Goal: Transaction & Acquisition: Purchase product/service

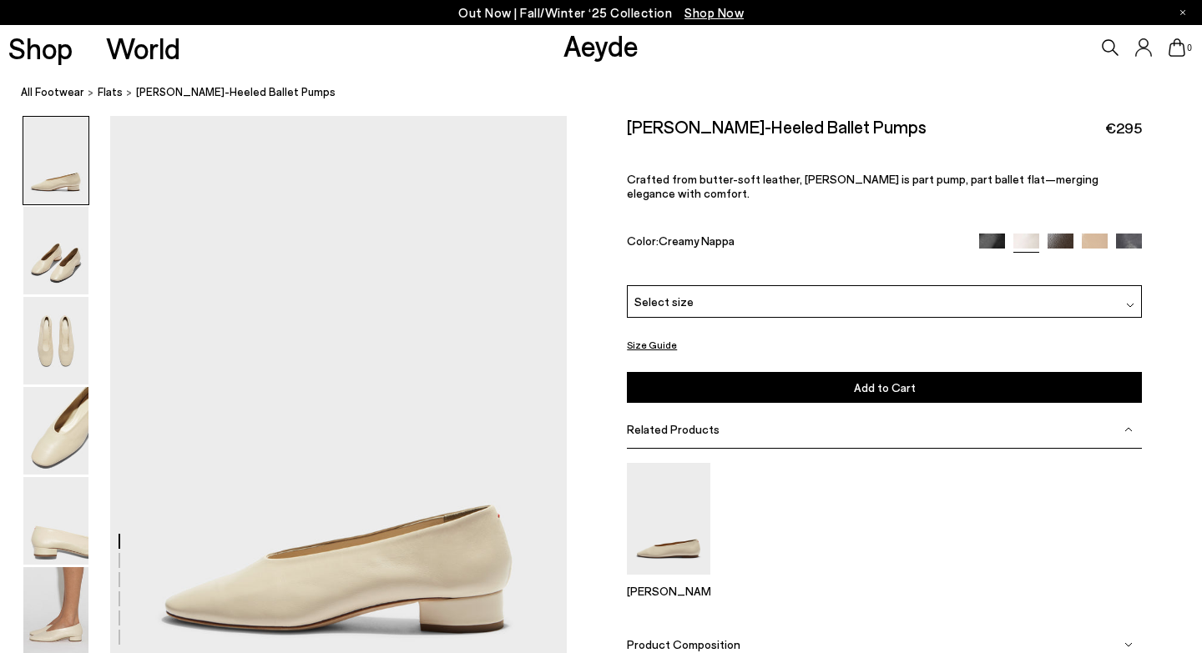
click at [655, 293] on span "Select size" at bounding box center [663, 302] width 59 height 18
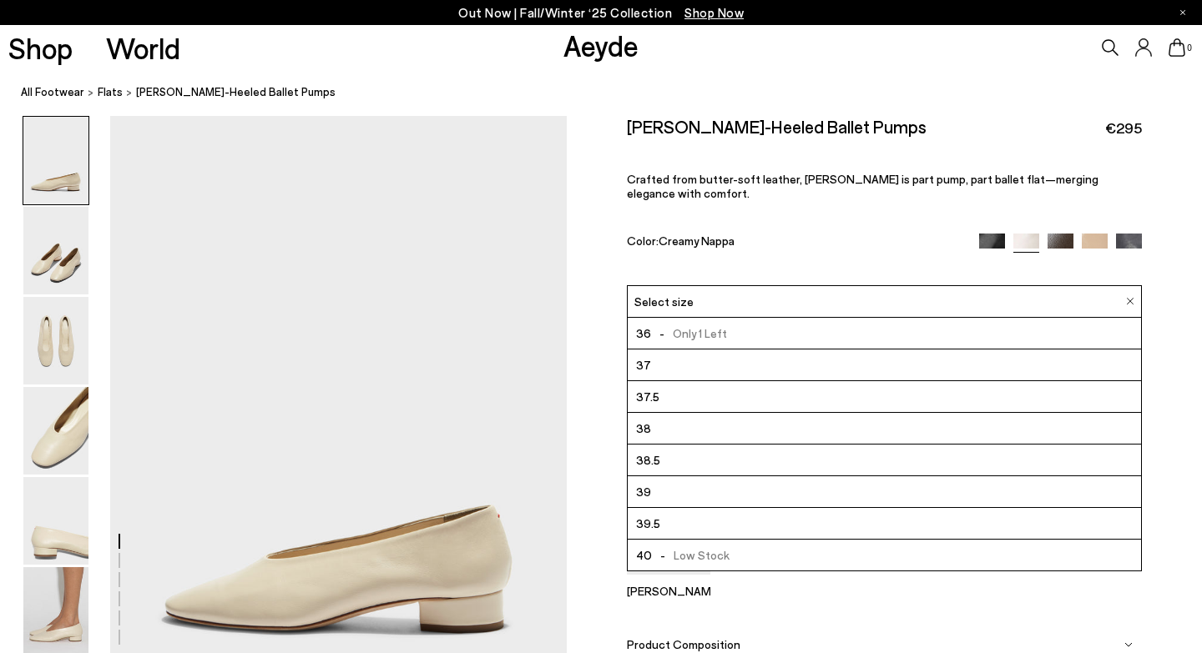
click at [662, 323] on span "- Only 1 Left" at bounding box center [689, 333] width 76 height 21
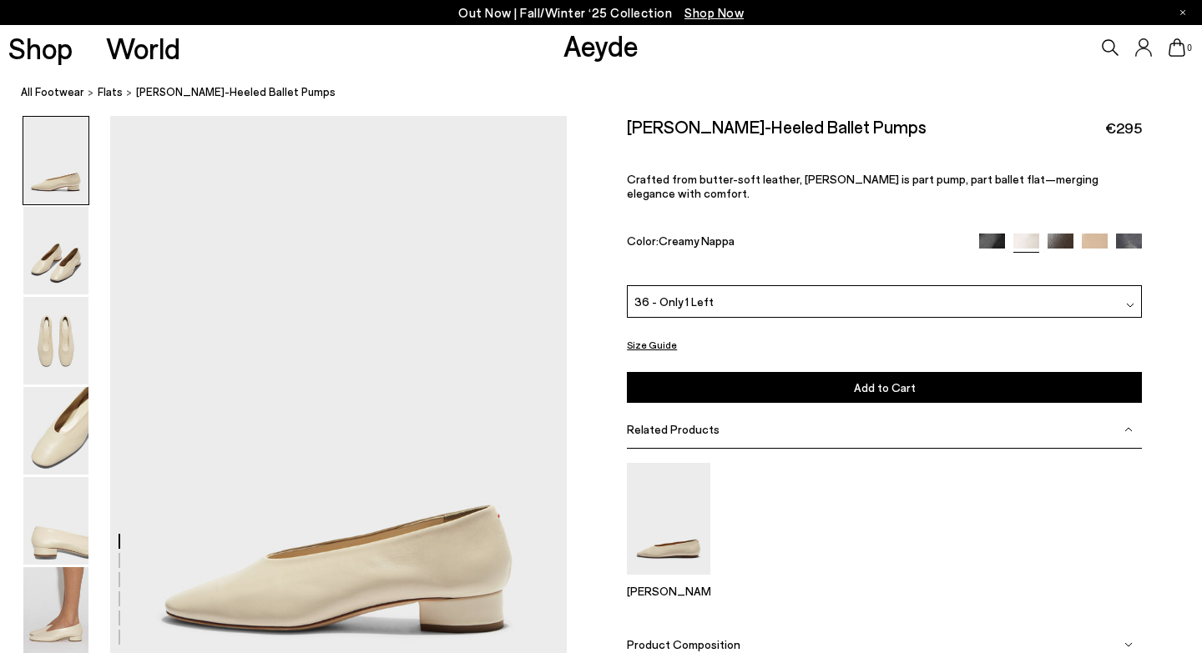
click at [846, 375] on button "Add to Cart Select a Size First" at bounding box center [884, 387] width 515 height 31
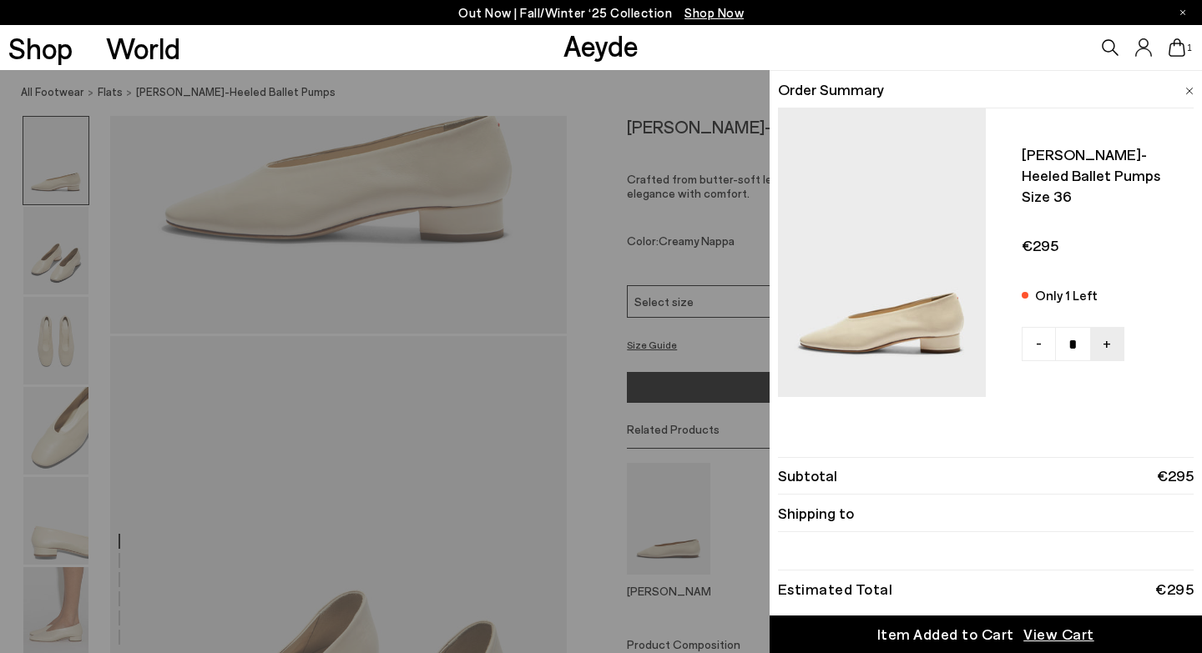
scroll to position [139, 0]
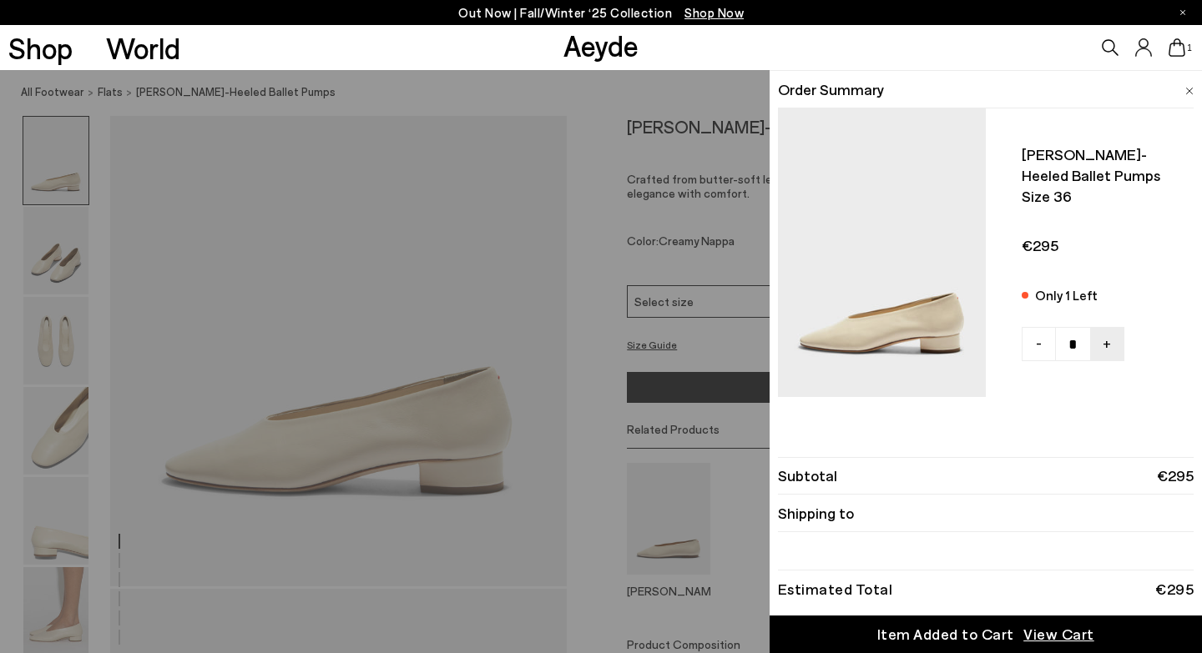
click at [1189, 88] on img at bounding box center [1189, 92] width 8 height 8
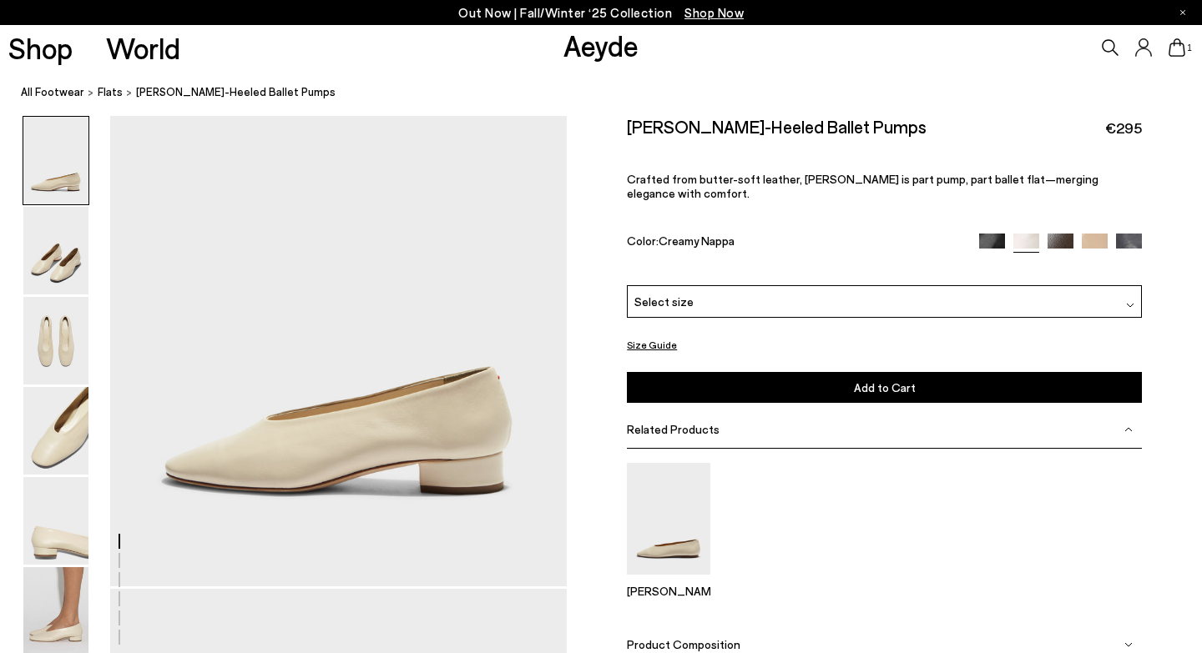
scroll to position [0, 0]
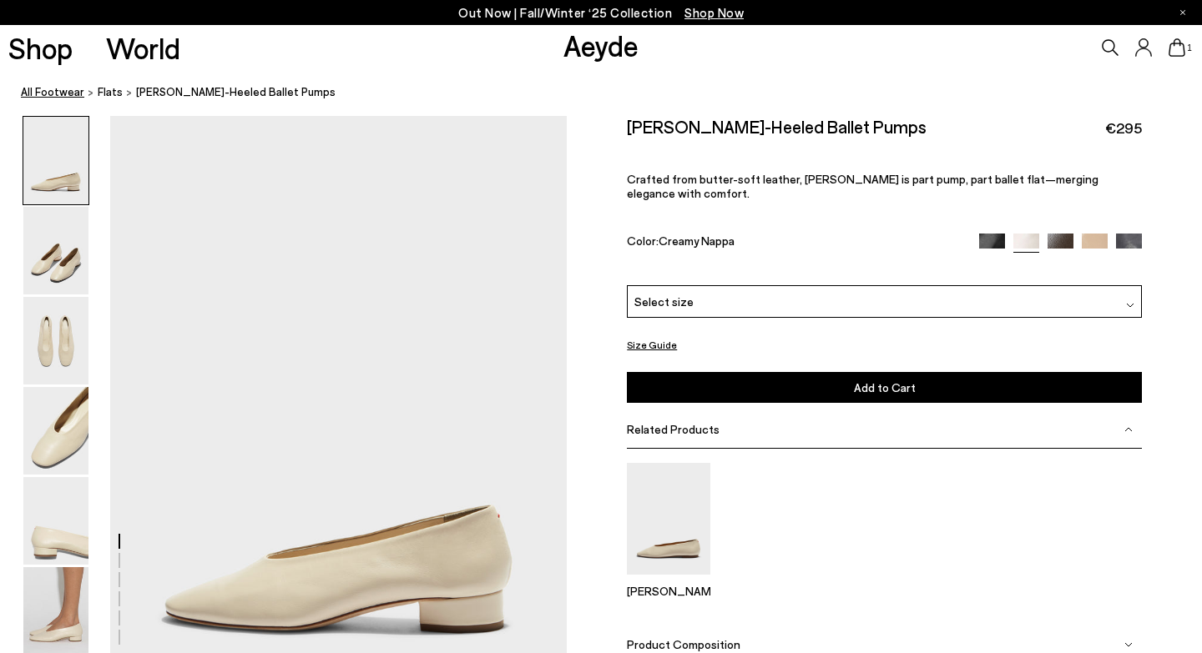
click at [47, 96] on link "All Footwear" at bounding box center [52, 92] width 63 height 18
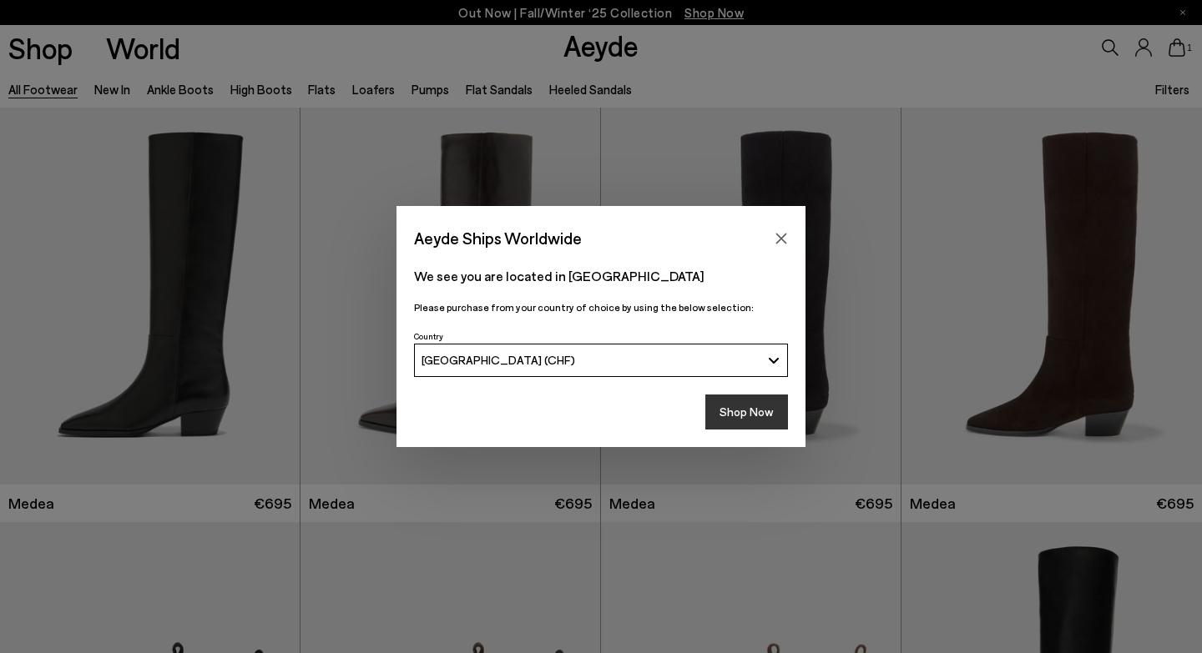
click at [757, 416] on button "Shop Now" at bounding box center [746, 412] width 83 height 35
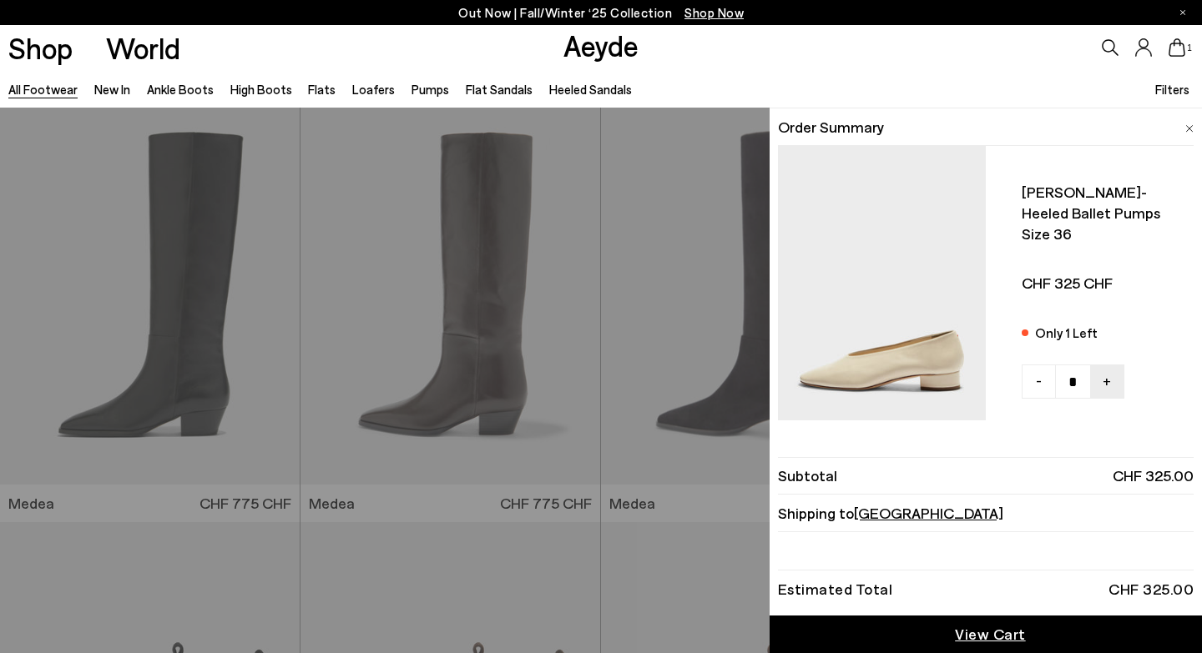
click at [1169, 51] on icon at bounding box center [1176, 47] width 17 height 18
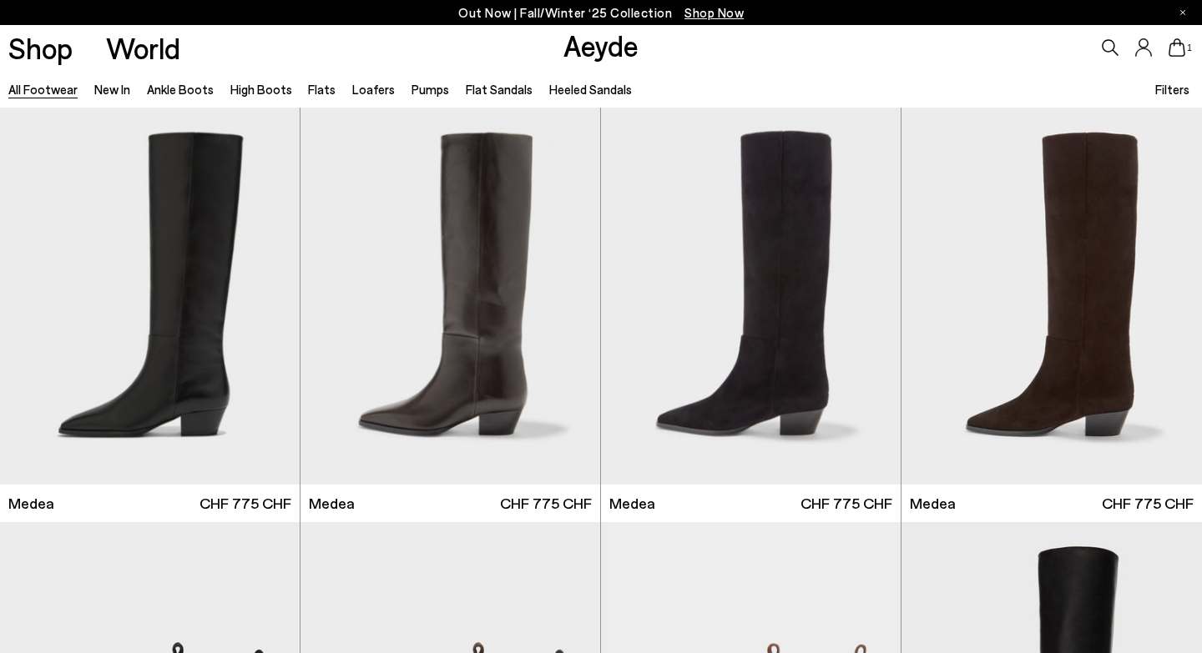
click at [1144, 48] on icon at bounding box center [1144, 47] width 16 height 18
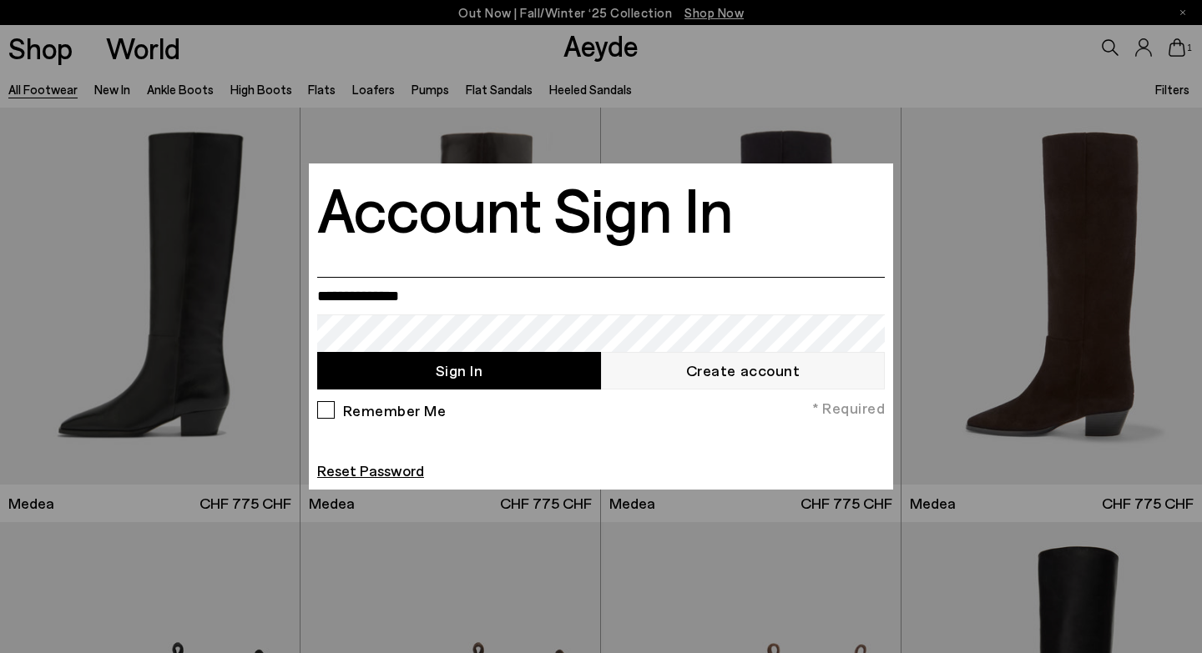
click at [401, 301] on input "email" at bounding box center [600, 296] width 567 height 38
type input "**********"
click at [693, 372] on link "Create account" at bounding box center [743, 371] width 284 height 38
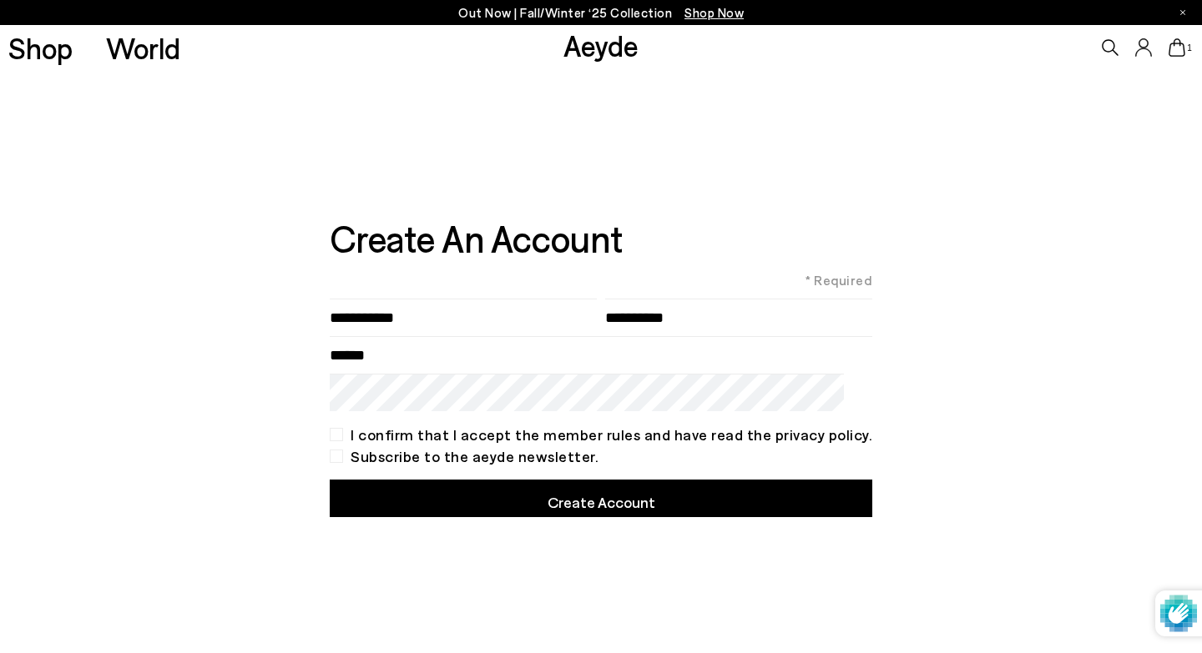
click at [398, 311] on input"] "text" at bounding box center [463, 318] width 267 height 38
type input"] "*******"
type input"] "*********"
type input "**********"
click at [352, 438] on div "I confirm that I accept the member rules and have read the privacy policy." at bounding box center [601, 434] width 542 height 13
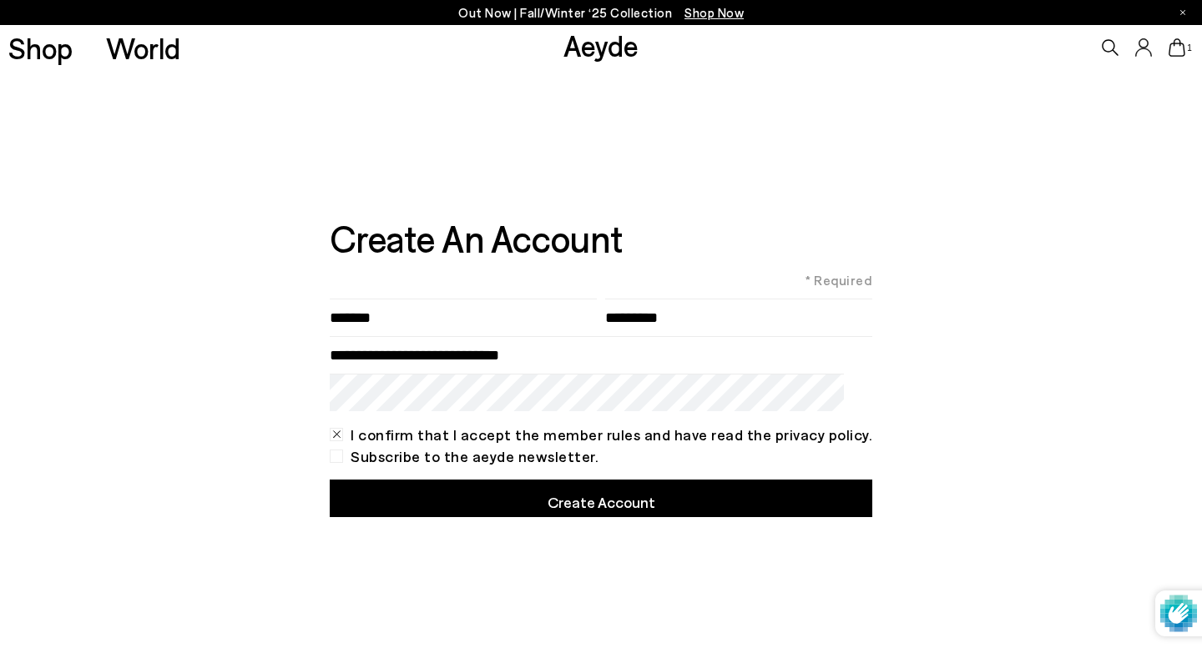
click at [350, 453] on div "Subscribe to the aeyde newsletter." at bounding box center [601, 456] width 542 height 13
click at [519, 496] on button "Create Account" at bounding box center [601, 499] width 542 height 38
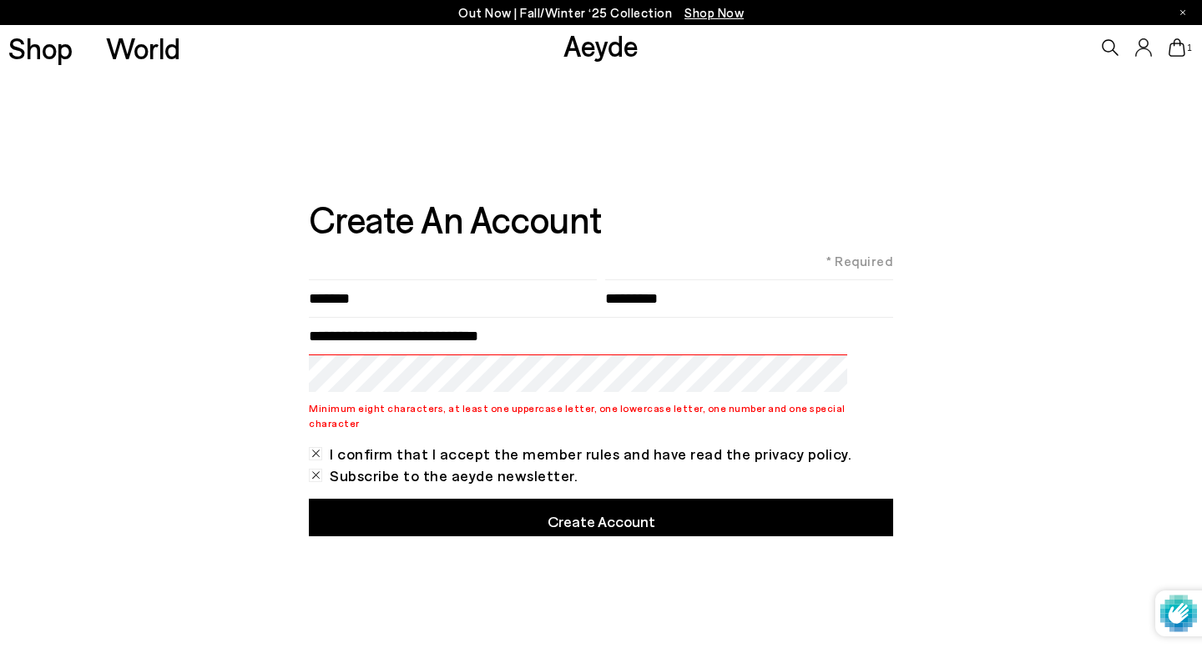
click at [251, 369] on div "**********" at bounding box center [601, 363] width 1202 height 587
click at [492, 502] on button "Create Account" at bounding box center [601, 518] width 584 height 38
click at [492, 514] on button "Create Account" at bounding box center [601, 518] width 584 height 38
click at [260, 378] on div "**********" at bounding box center [601, 363] width 1202 height 587
click at [491, 507] on button "Create Account" at bounding box center [601, 518] width 584 height 38
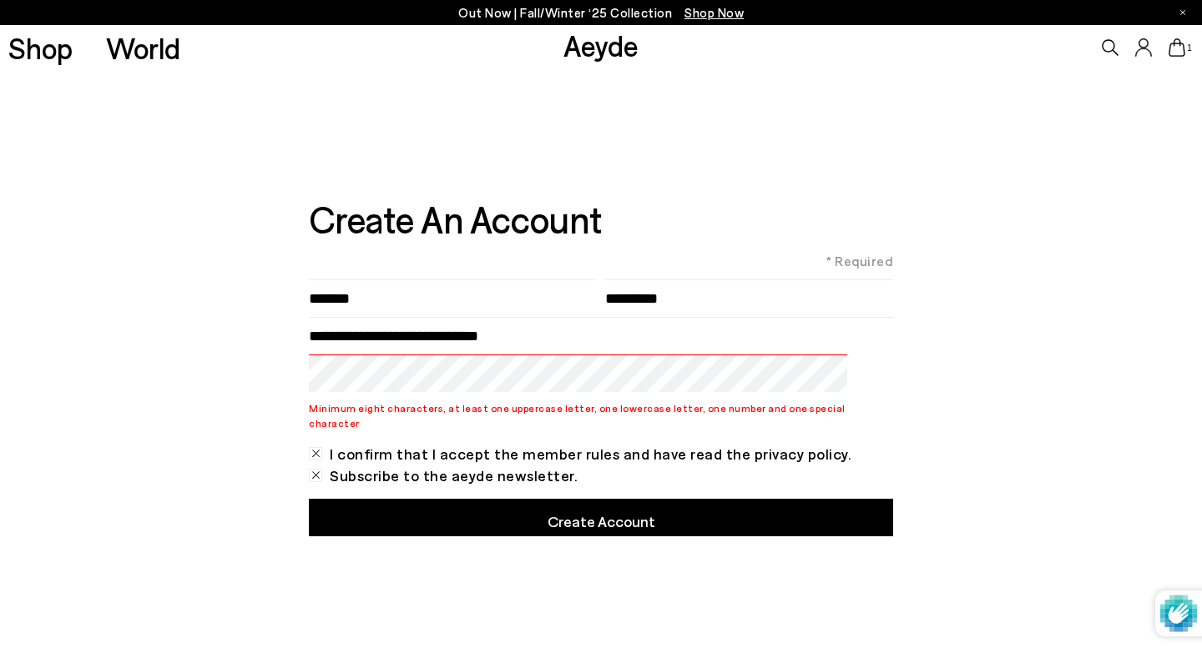
click at [491, 507] on button "Create Account" at bounding box center [601, 518] width 584 height 38
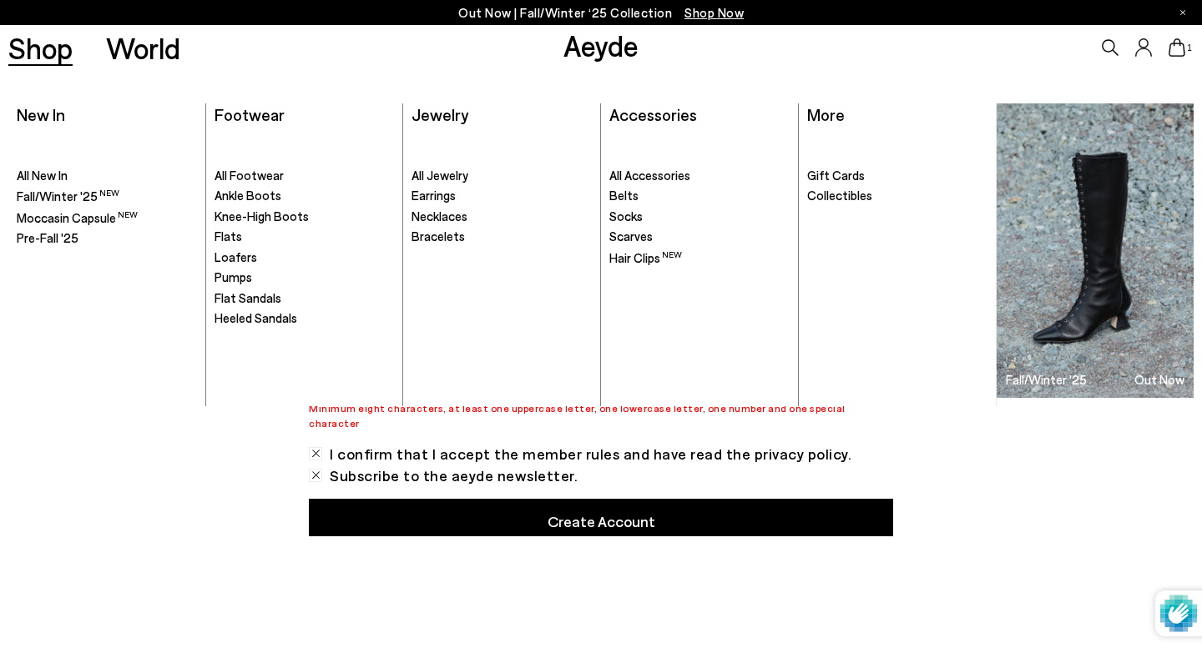
click at [47, 52] on link "Shop" at bounding box center [40, 47] width 64 height 29
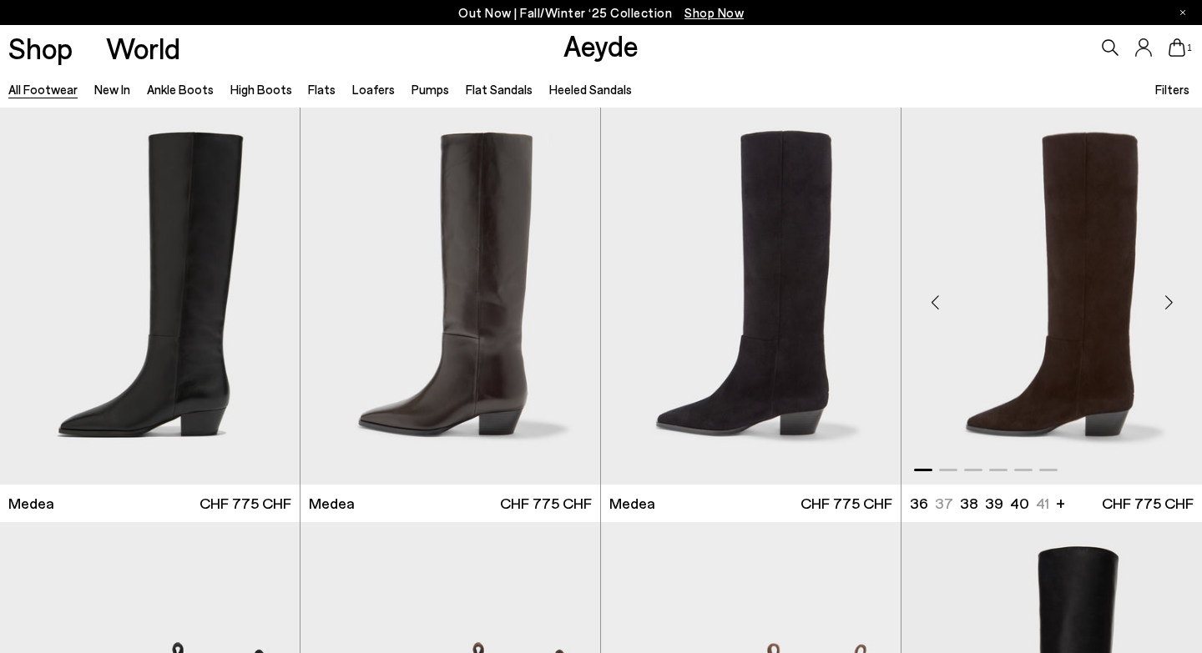
click at [1044, 484] on img "1 / 6" at bounding box center [1051, 296] width 300 height 376
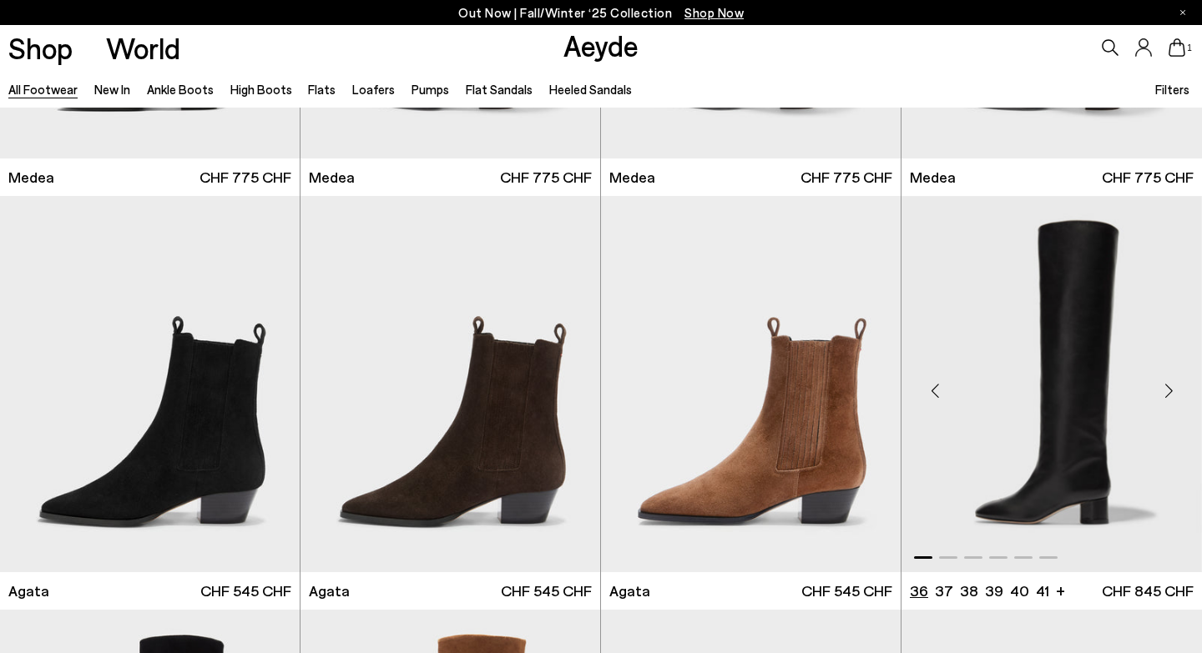
scroll to position [443, 0]
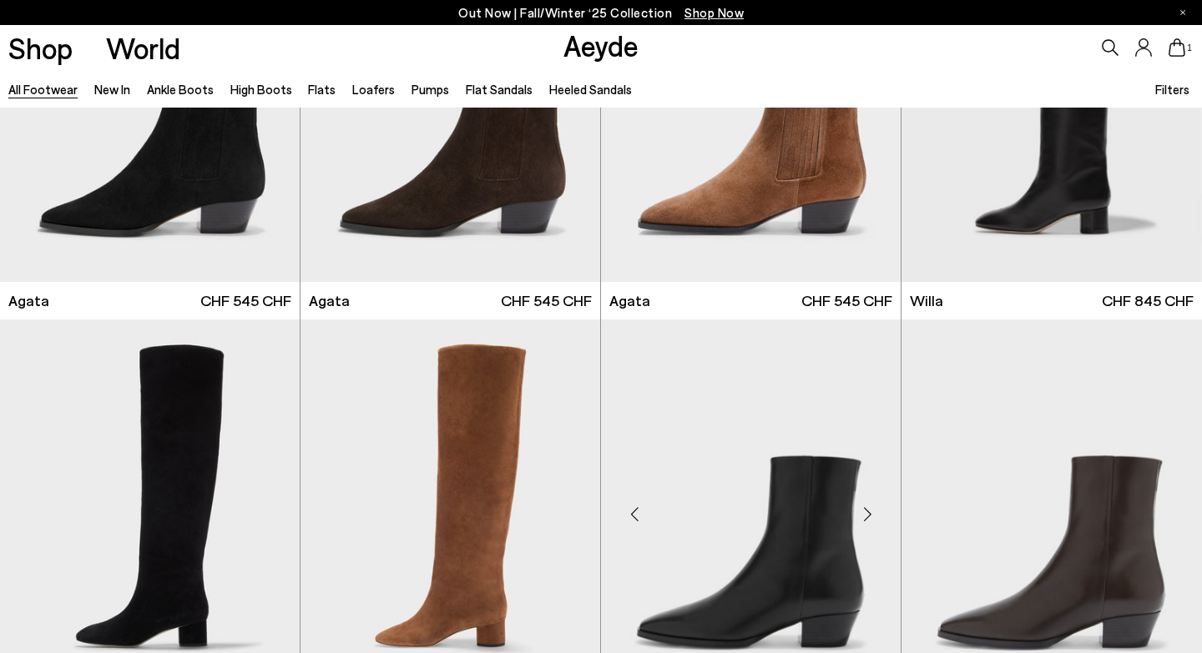
scroll to position [800, 0]
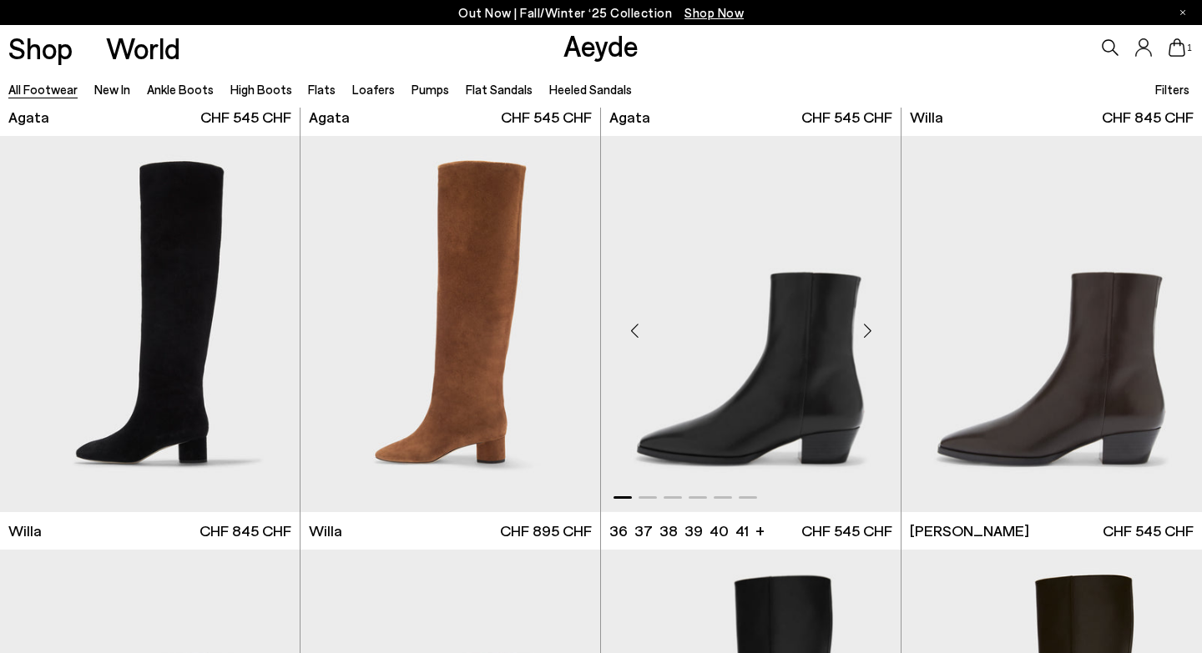
click at [673, 432] on img "1 / 6" at bounding box center [751, 324] width 300 height 376
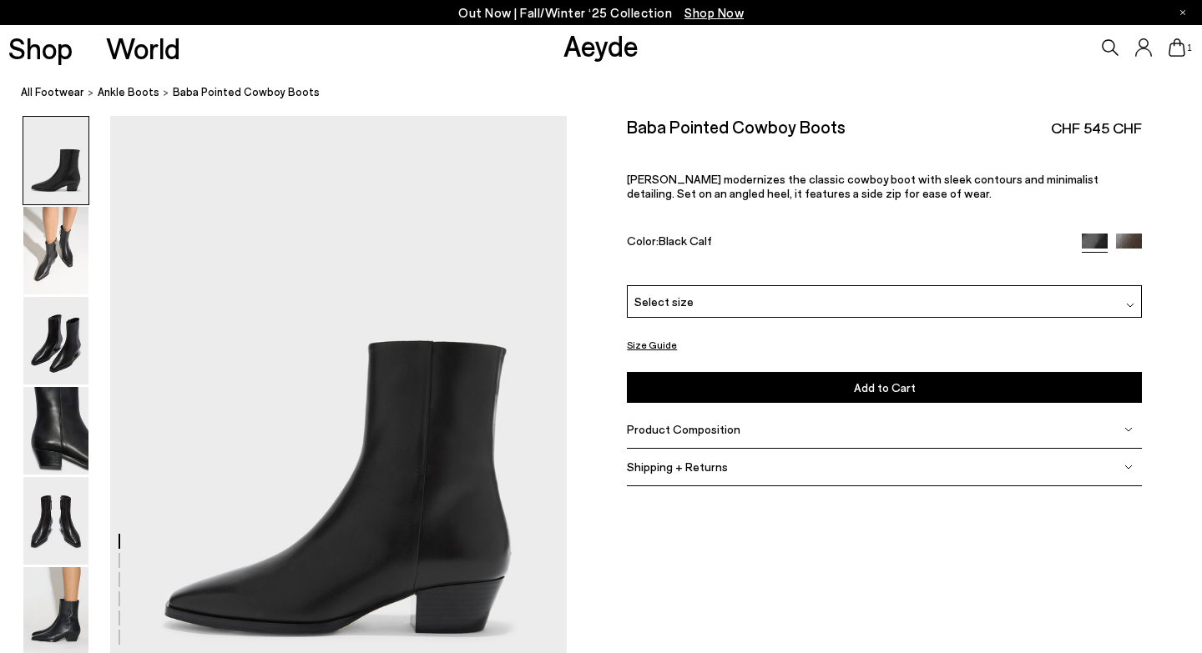
scroll to position [111, 0]
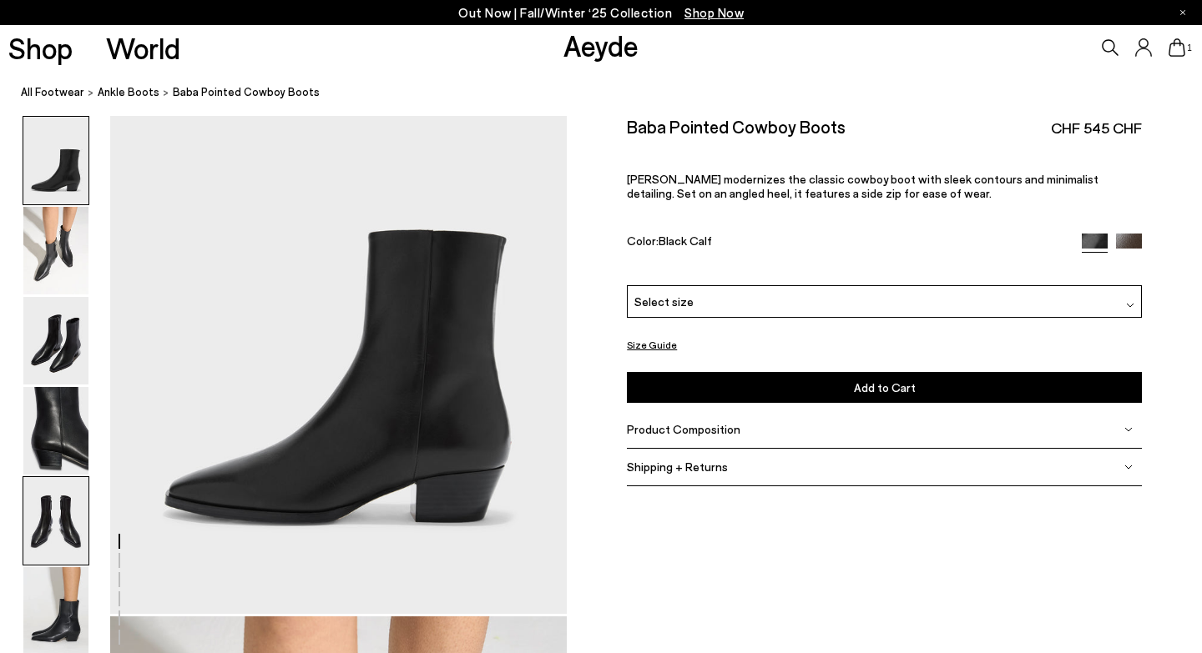
click at [50, 521] on img at bounding box center [55, 521] width 65 height 88
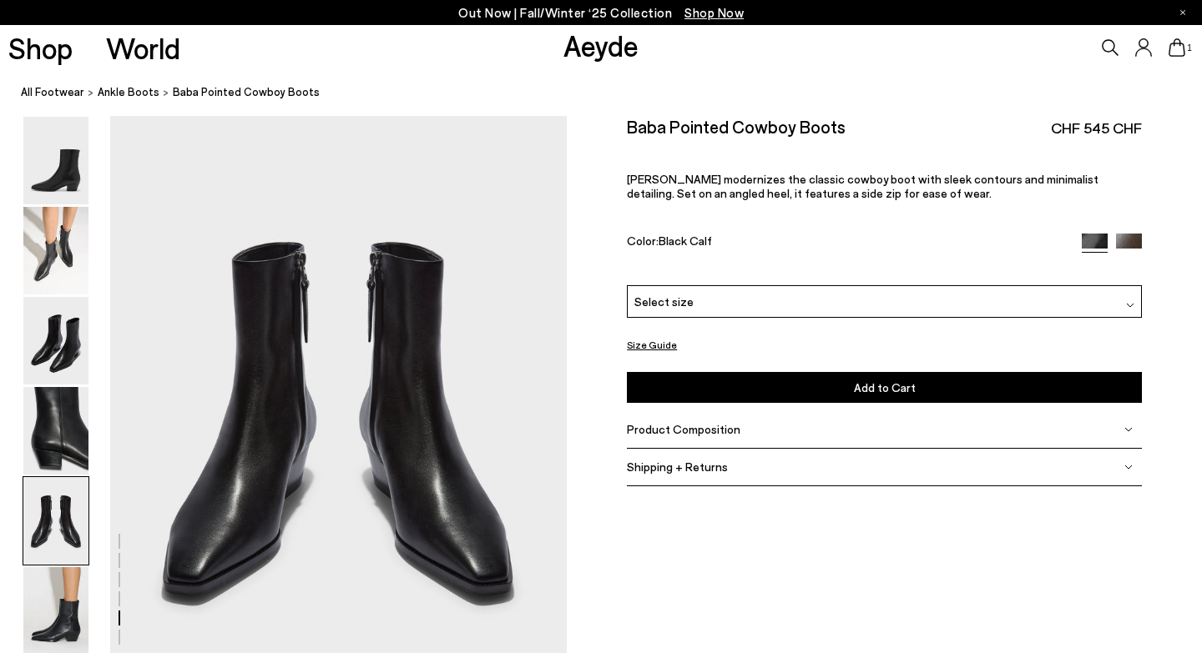
scroll to position [2447, 0]
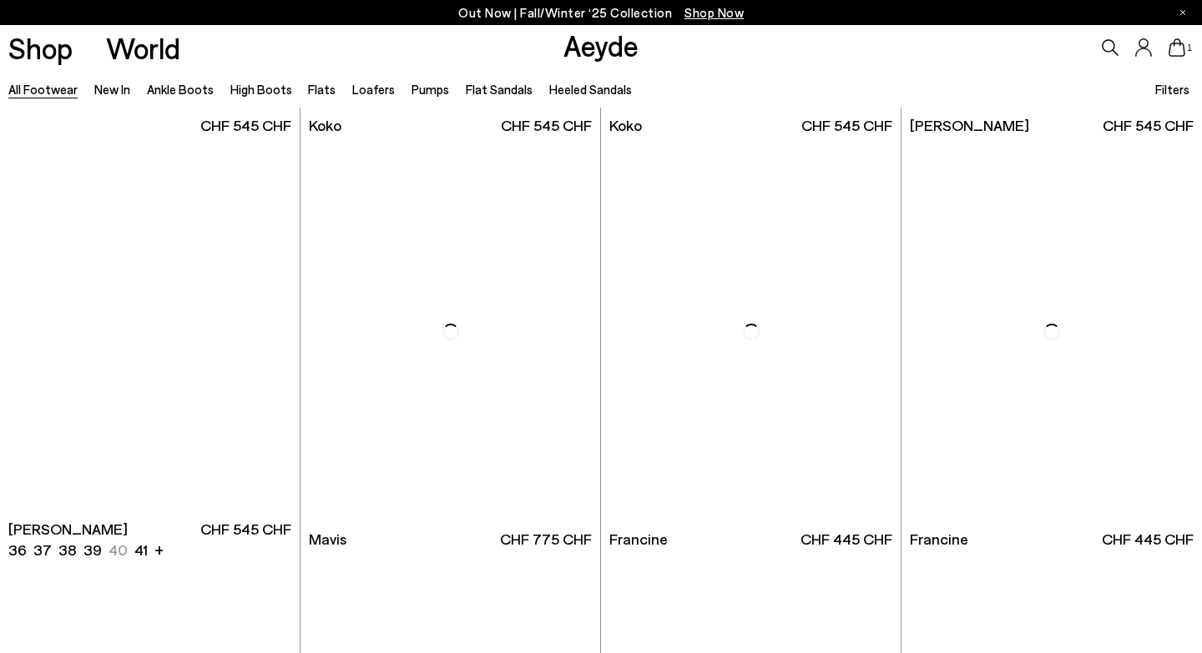
scroll to position [2455, 0]
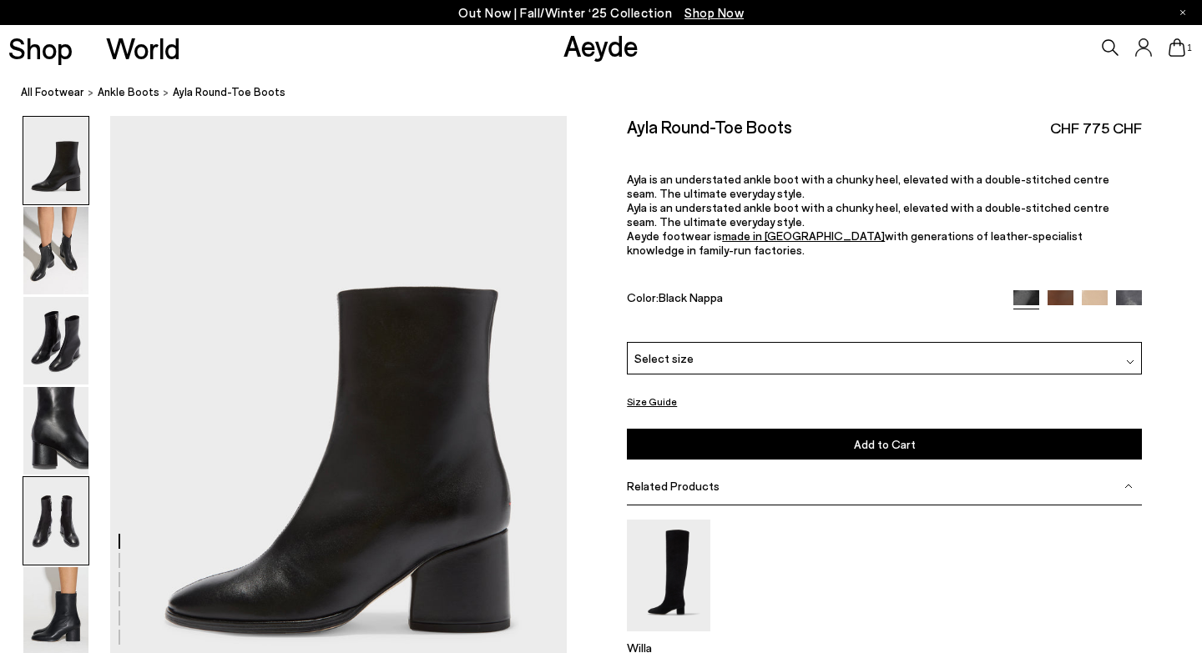
click at [55, 543] on img at bounding box center [55, 521] width 65 height 88
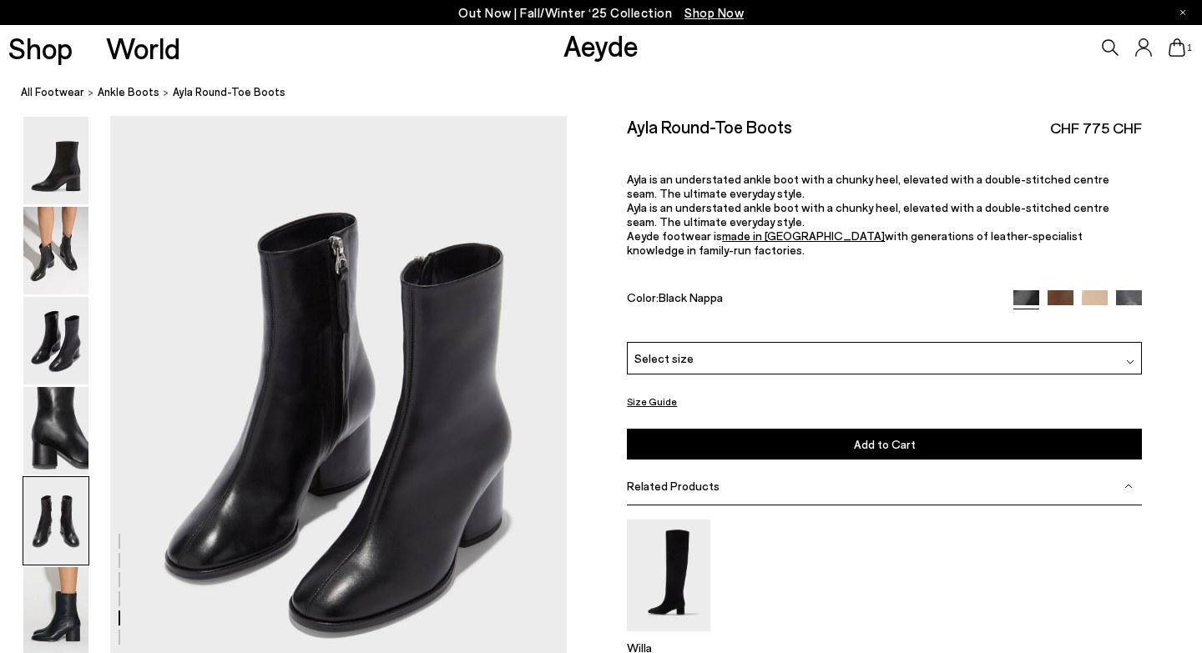
scroll to position [2448, 0]
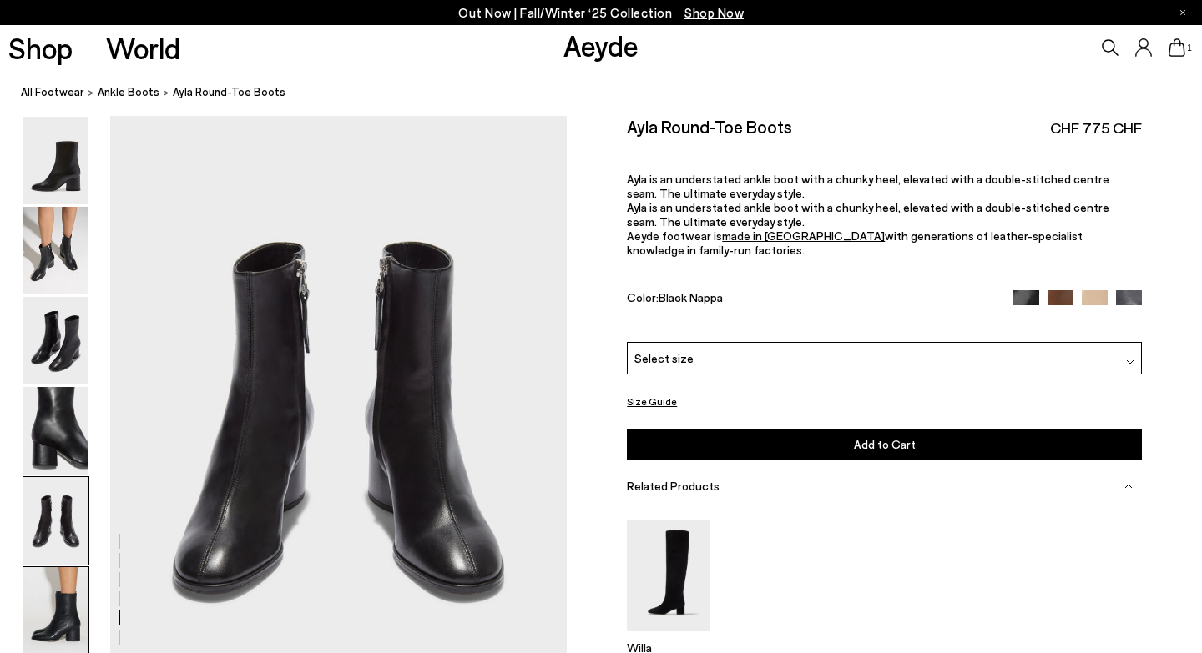
click at [56, 627] on img at bounding box center [55, 611] width 65 height 88
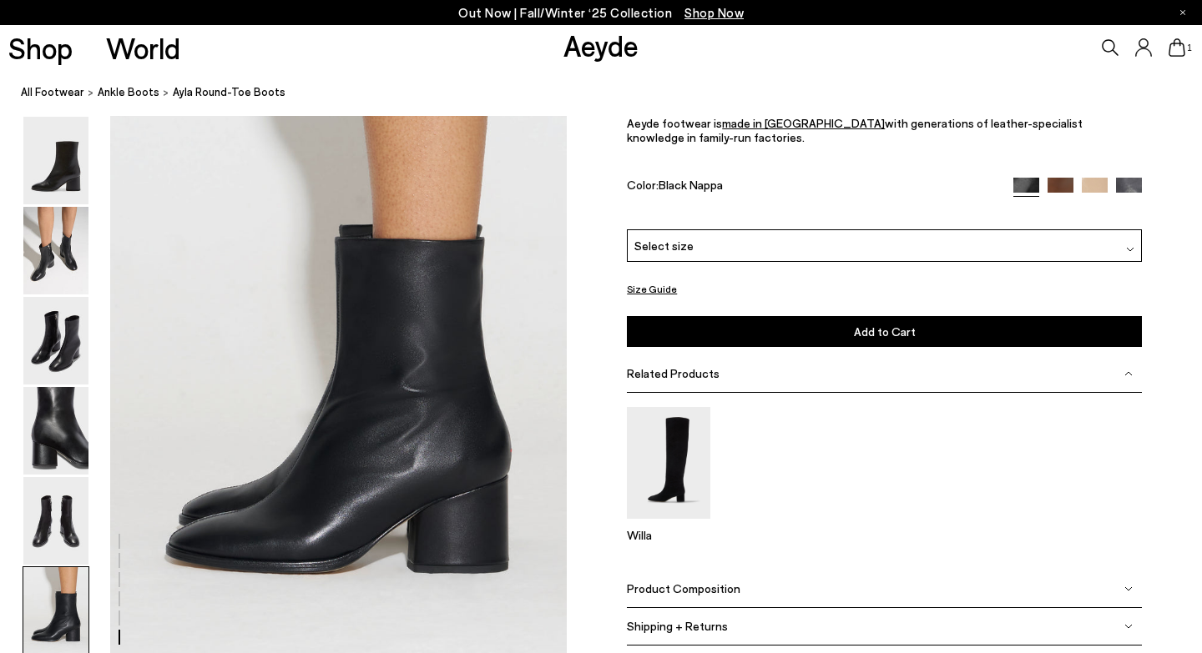
scroll to position [3143, 0]
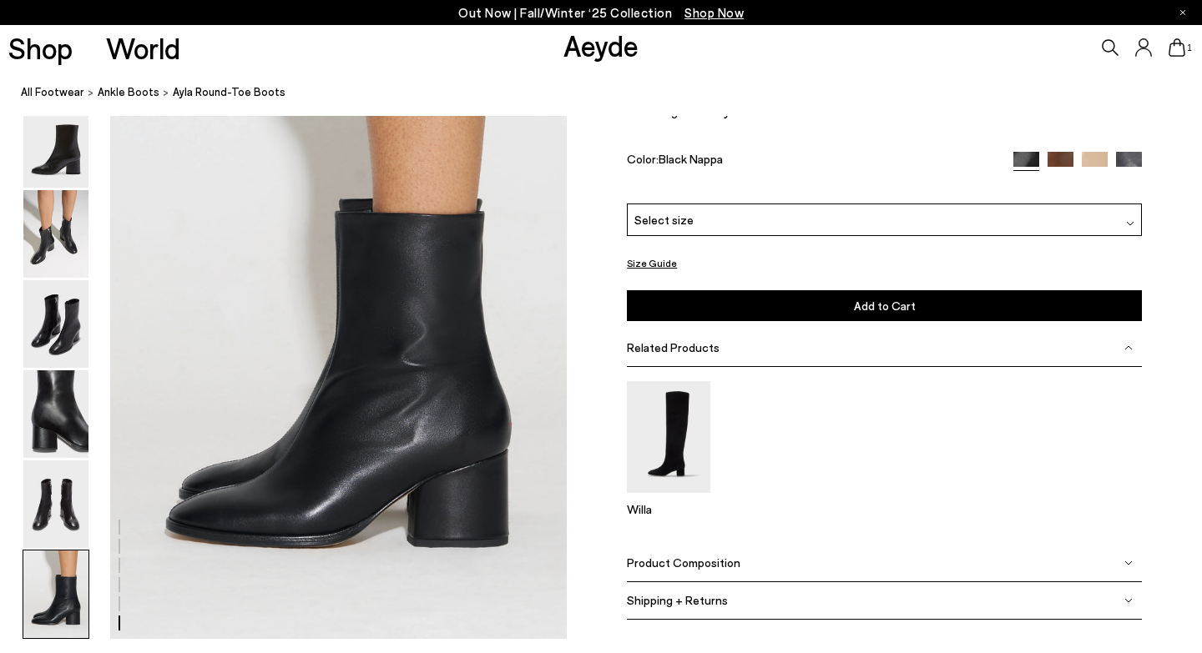
click at [777, 223] on div "Select size" at bounding box center [884, 220] width 515 height 33
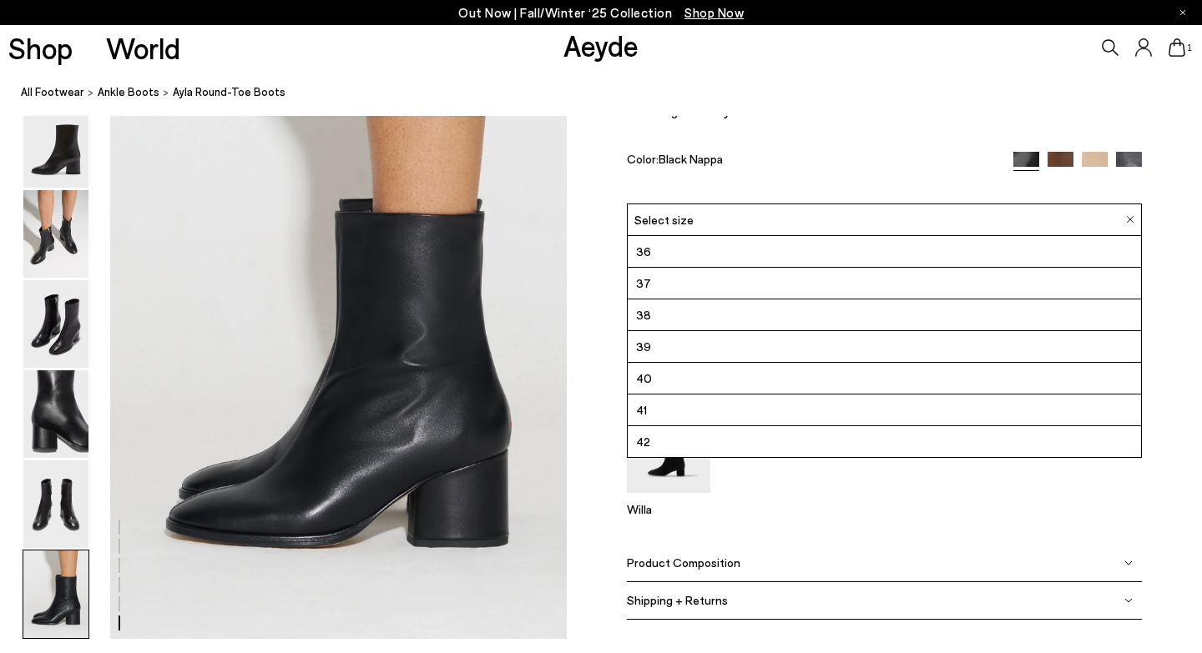
click at [713, 248] on li "36" at bounding box center [884, 252] width 513 height 32
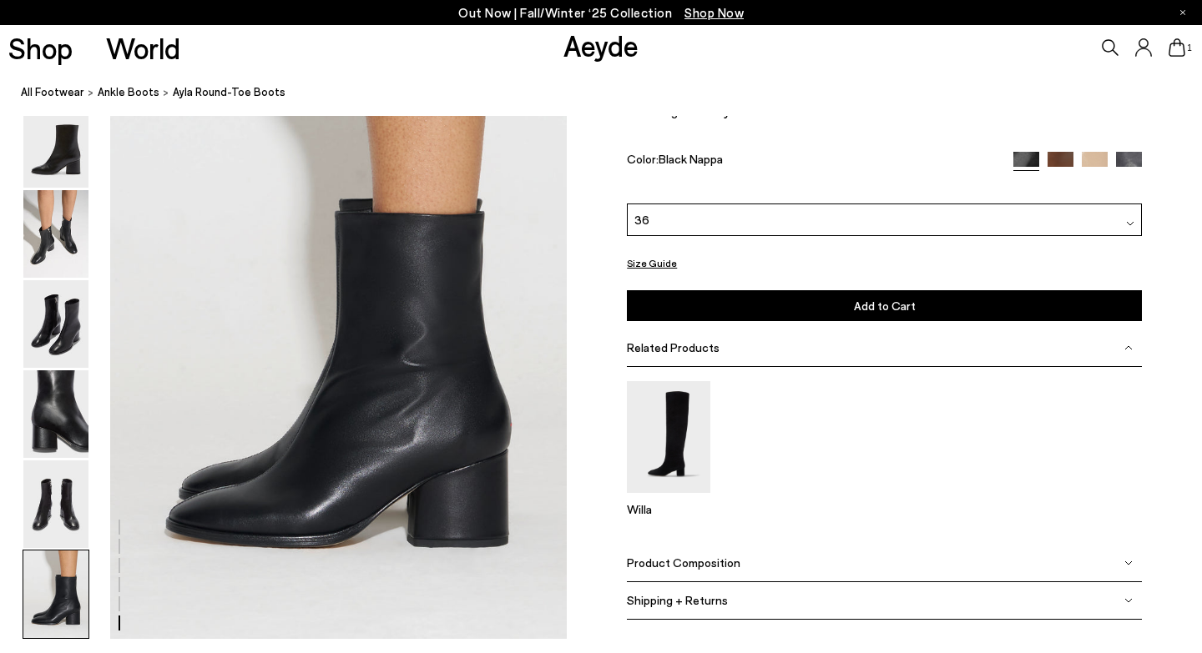
click at [860, 306] on span "Add to Cart" at bounding box center [885, 306] width 62 height 14
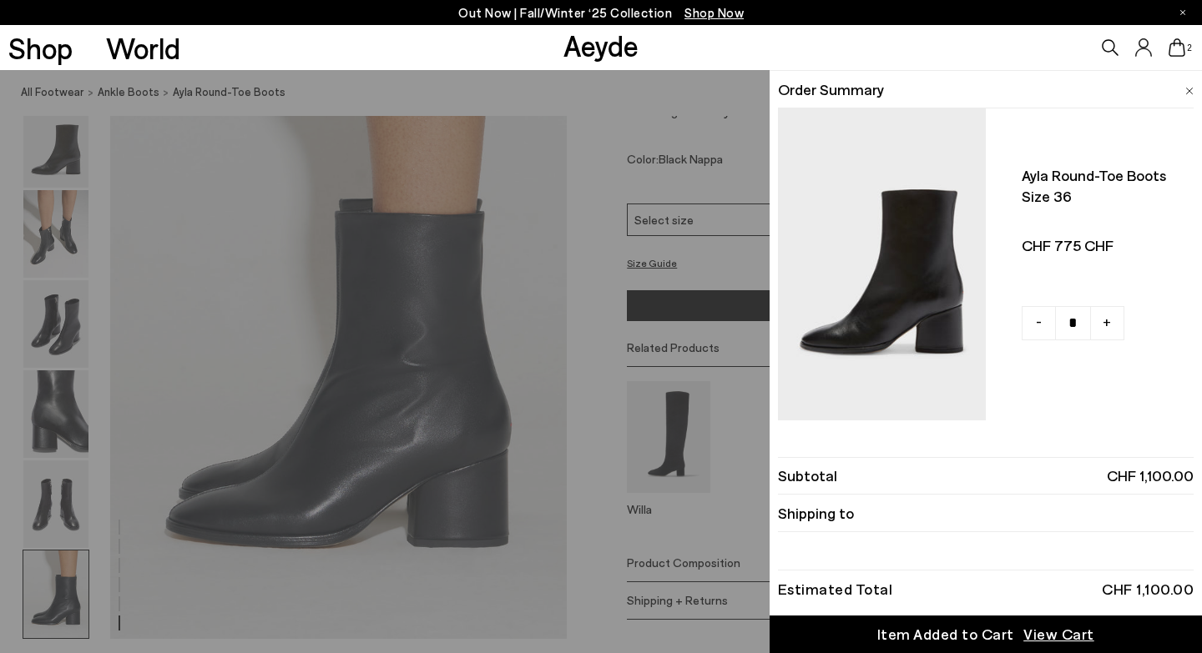
click at [1188, 88] on img at bounding box center [1189, 92] width 8 height 8
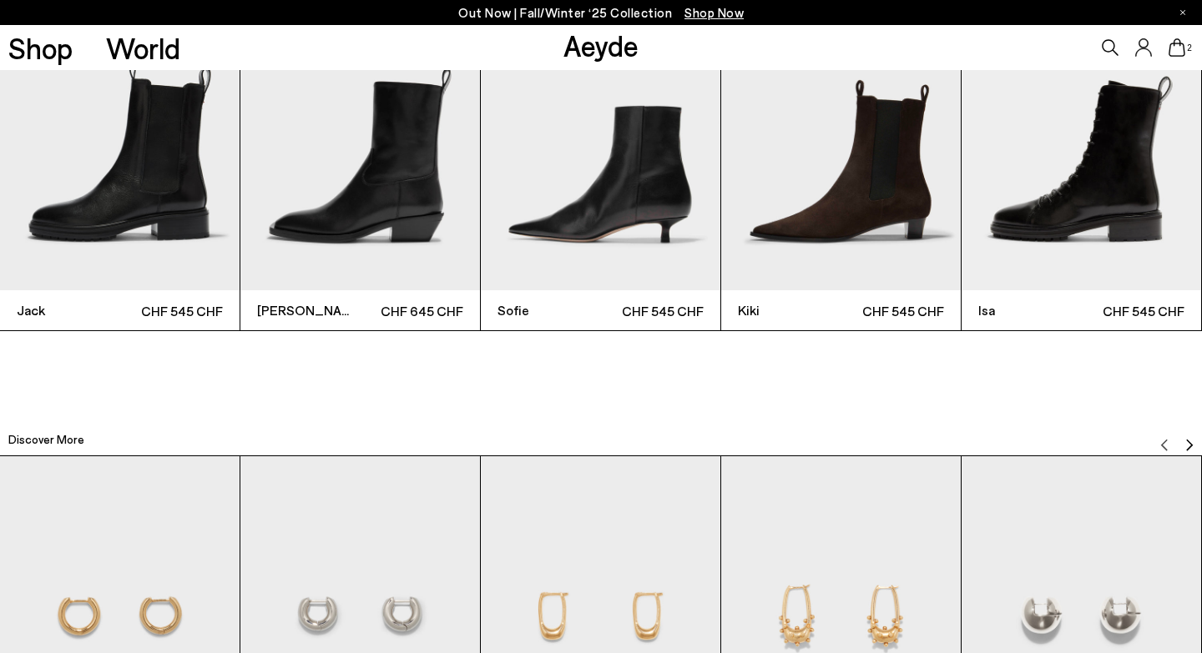
scroll to position [3905, 0]
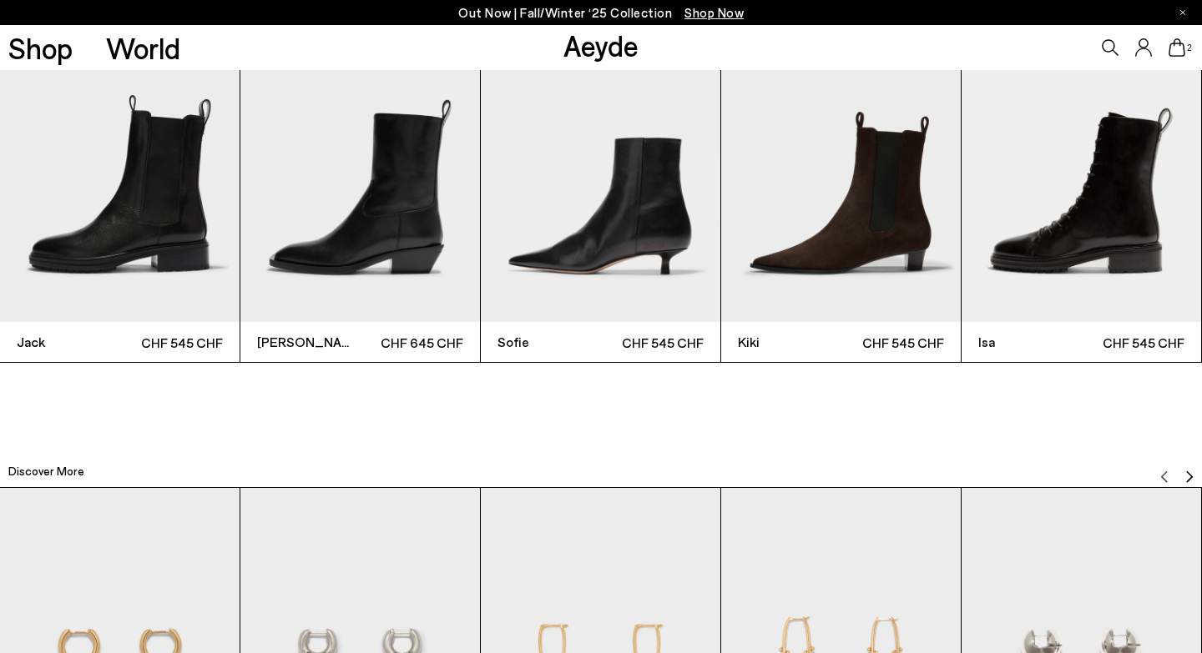
click at [113, 212] on img "1 / 12" at bounding box center [120, 163] width 240 height 320
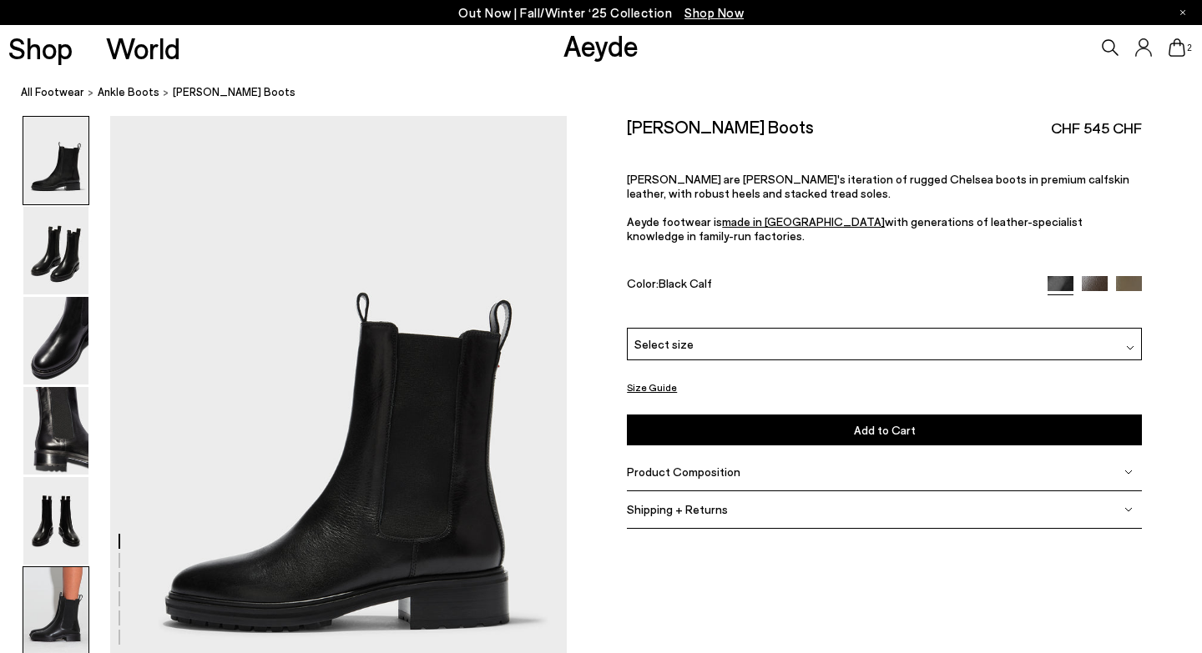
click at [64, 603] on img at bounding box center [55, 611] width 65 height 88
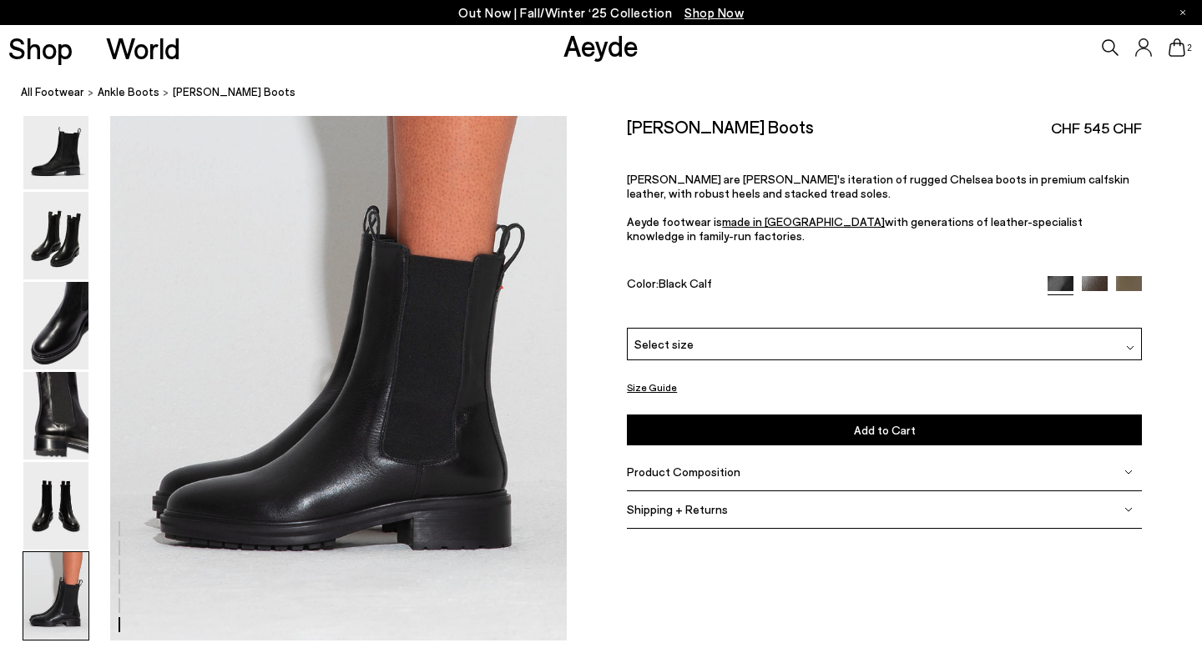
scroll to position [3173, 0]
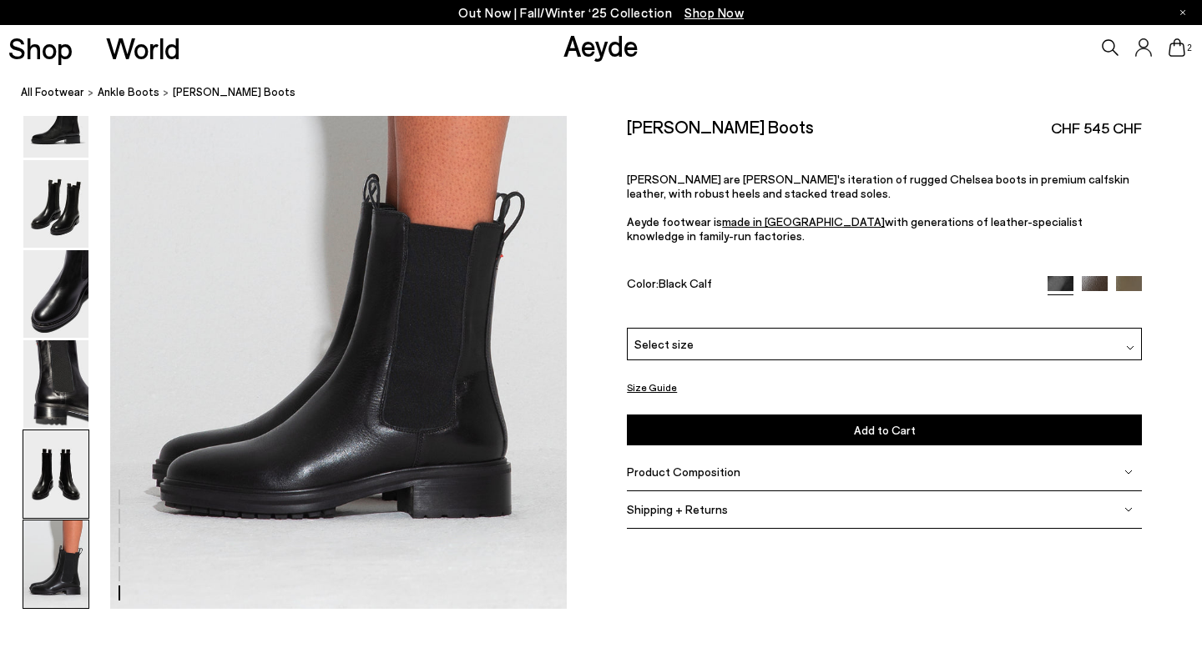
click at [61, 500] on img at bounding box center [55, 475] width 65 height 88
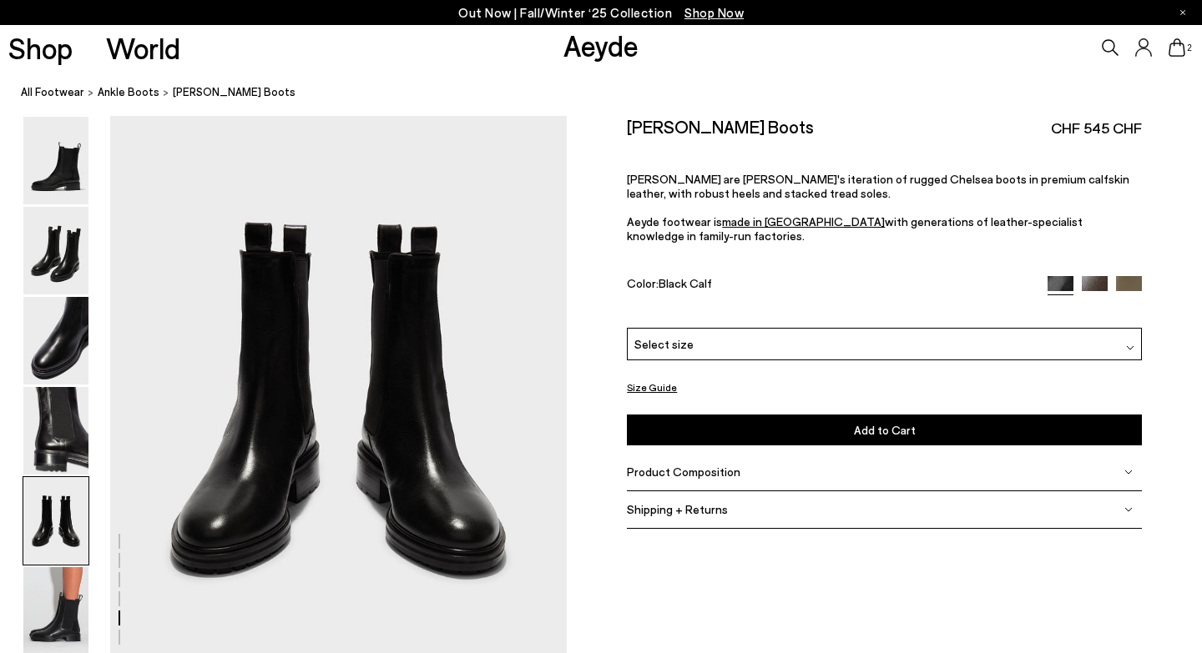
scroll to position [2448, 0]
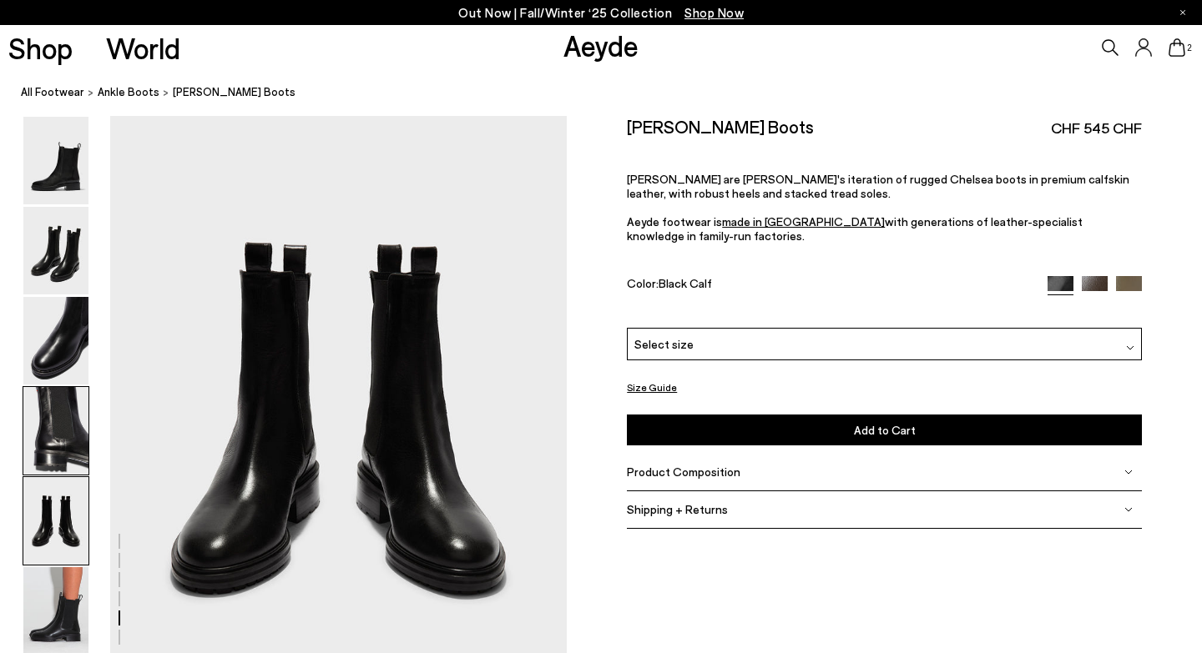
click at [61, 421] on img at bounding box center [55, 431] width 65 height 88
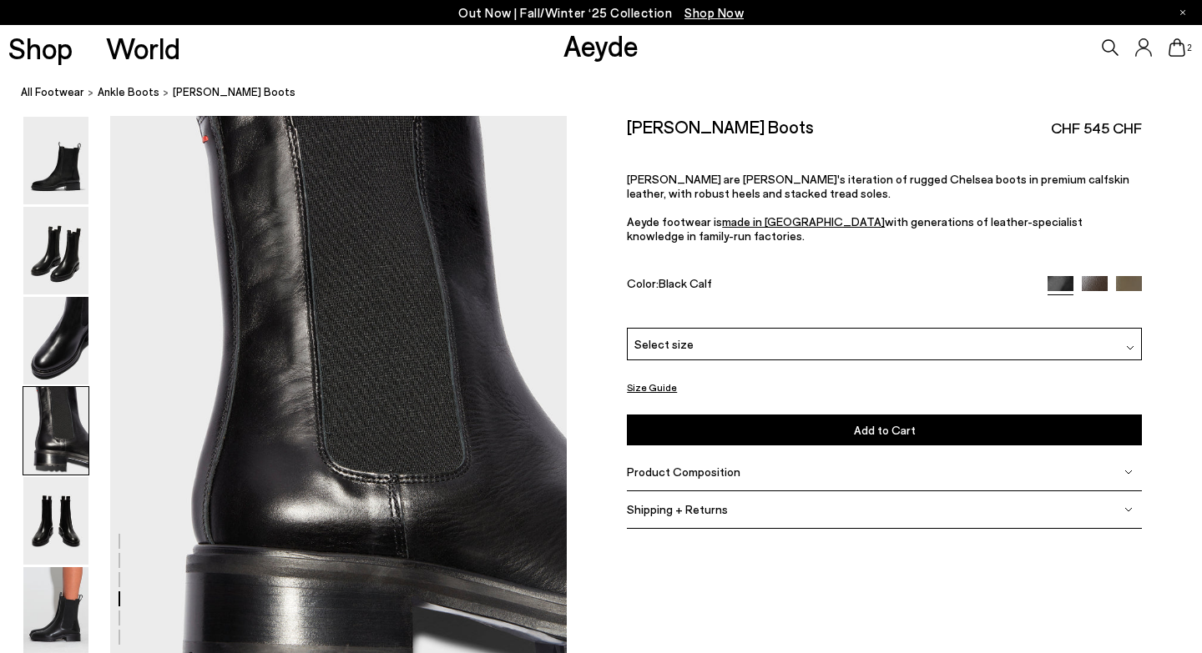
scroll to position [1836, 0]
click at [55, 363] on img at bounding box center [55, 341] width 65 height 88
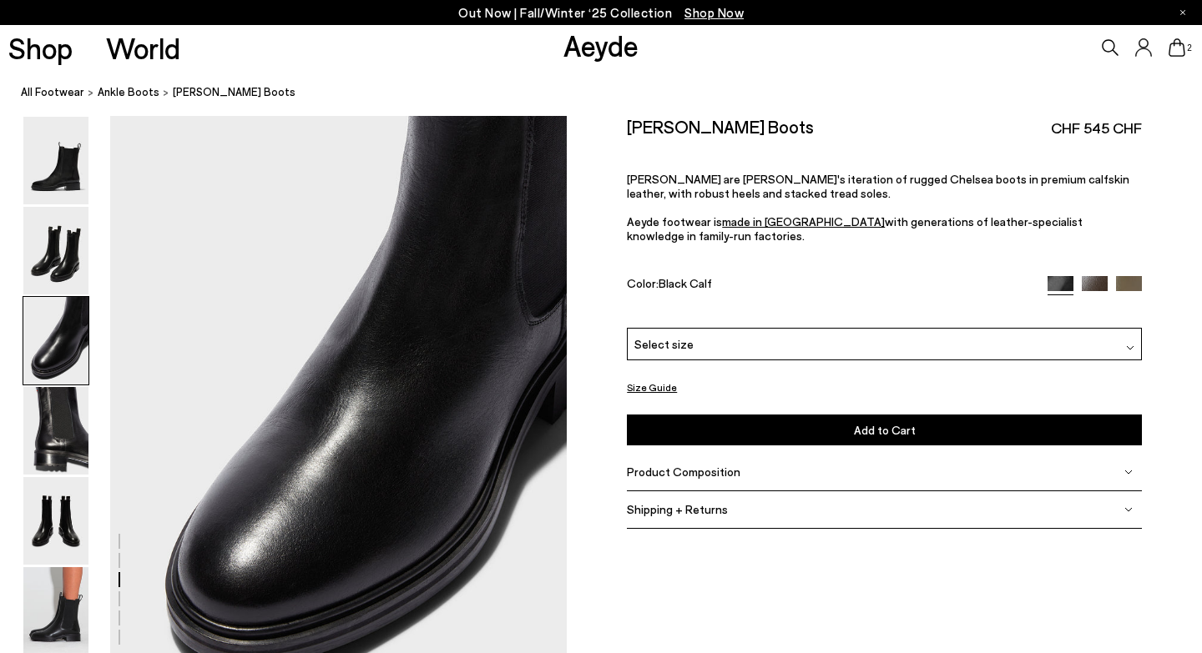
scroll to position [1224, 0]
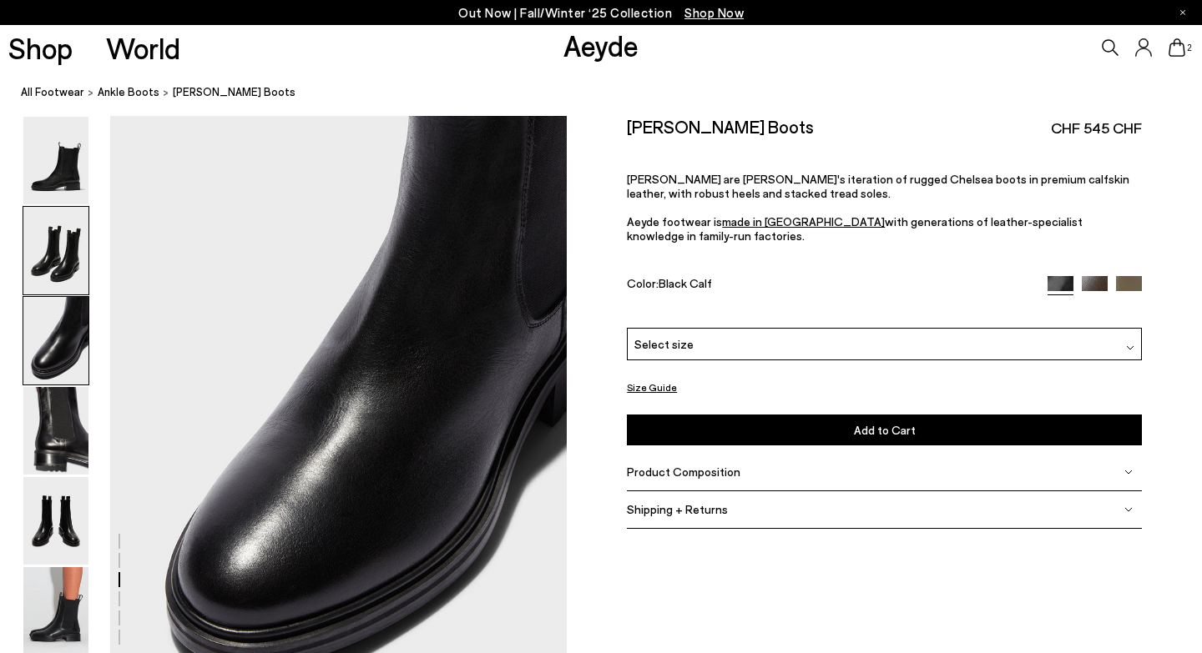
click at [67, 273] on img at bounding box center [55, 251] width 65 height 88
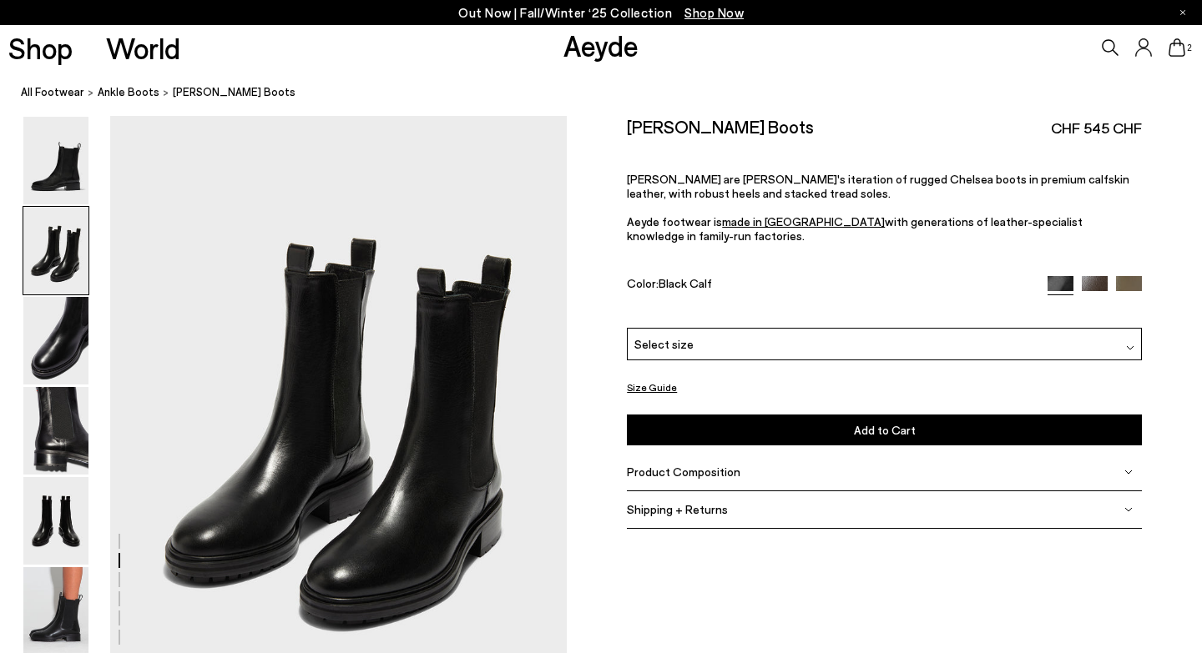
scroll to position [613, 0]
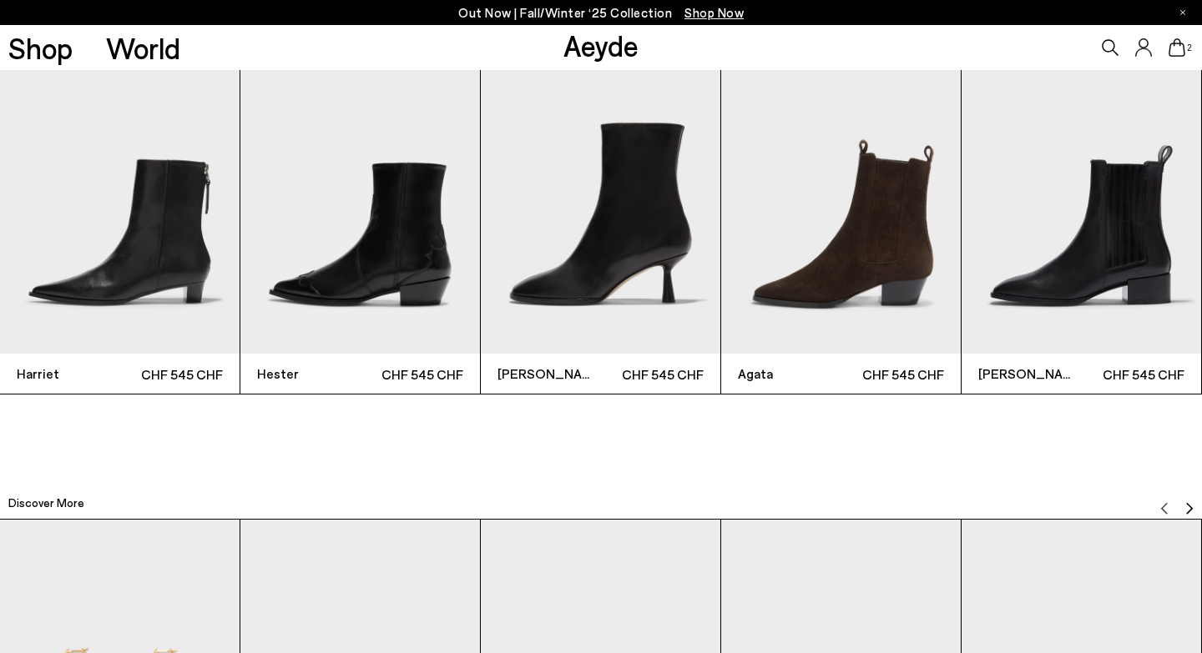
scroll to position [3871, 0]
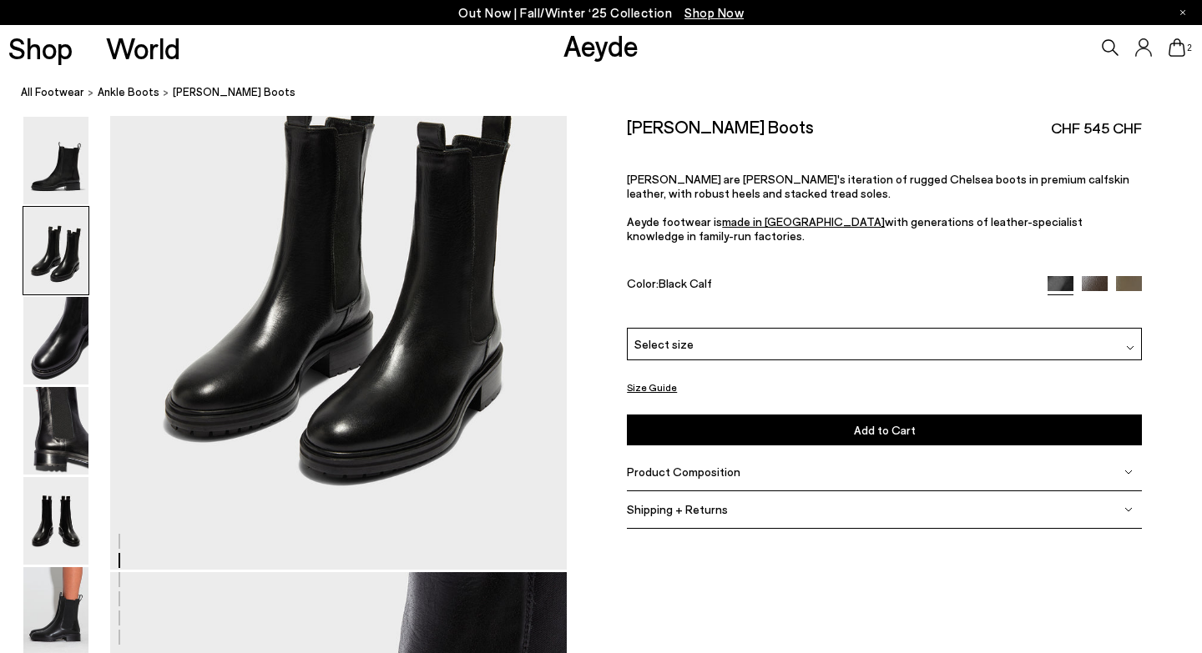
scroll to position [766, 0]
click at [1095, 275] on img at bounding box center [1095, 288] width 26 height 26
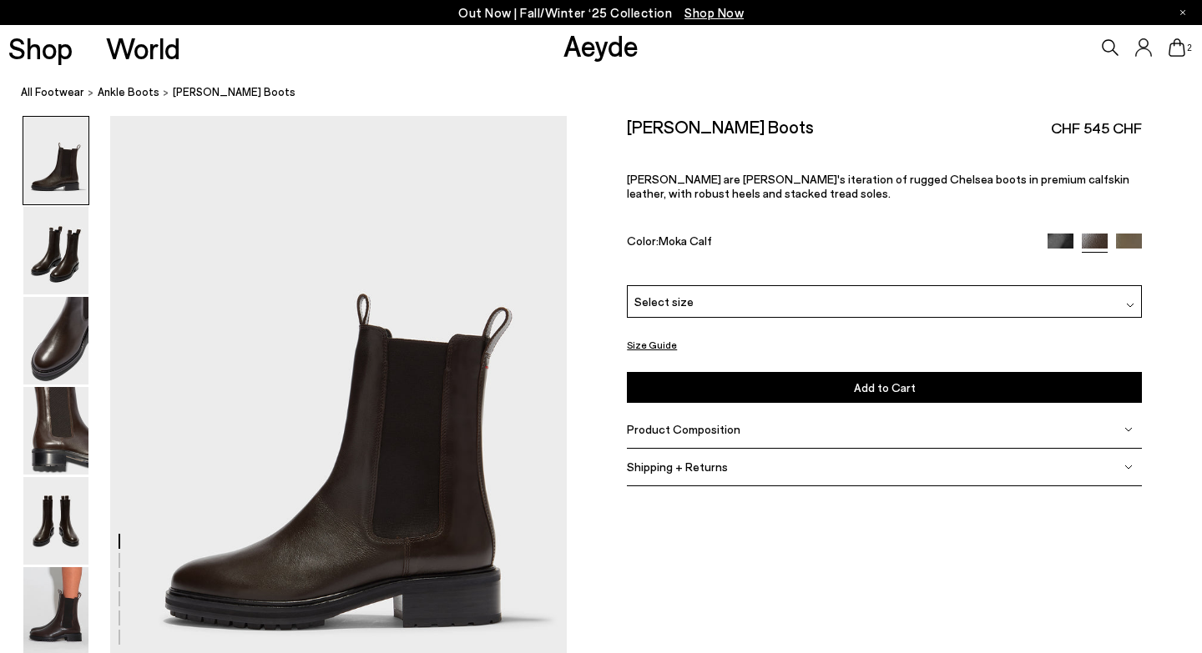
scroll to position [102, 0]
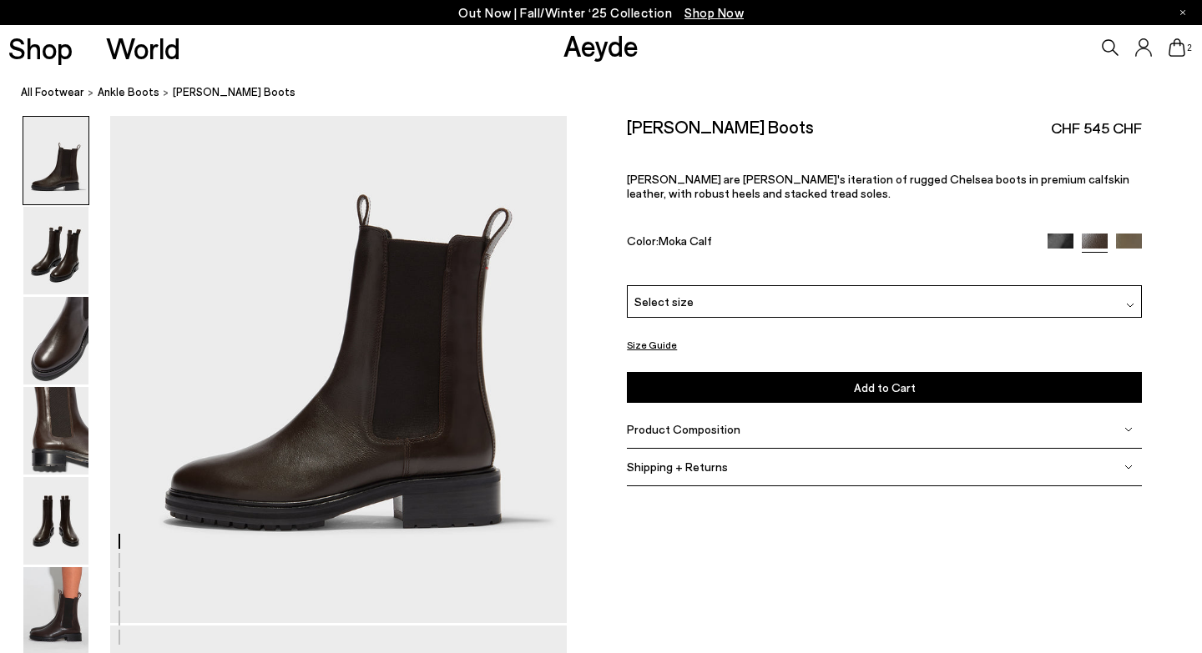
click at [1127, 240] on img at bounding box center [1129, 246] width 26 height 26
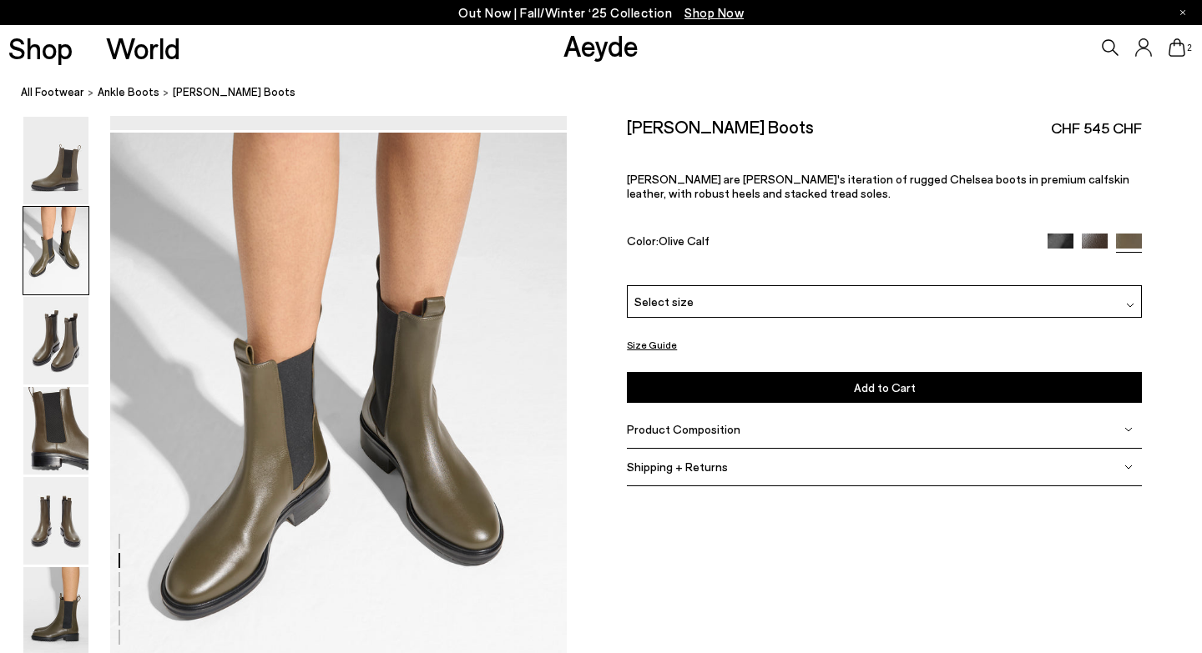
scroll to position [596, 0]
click at [1064, 244] on img at bounding box center [1060, 246] width 26 height 26
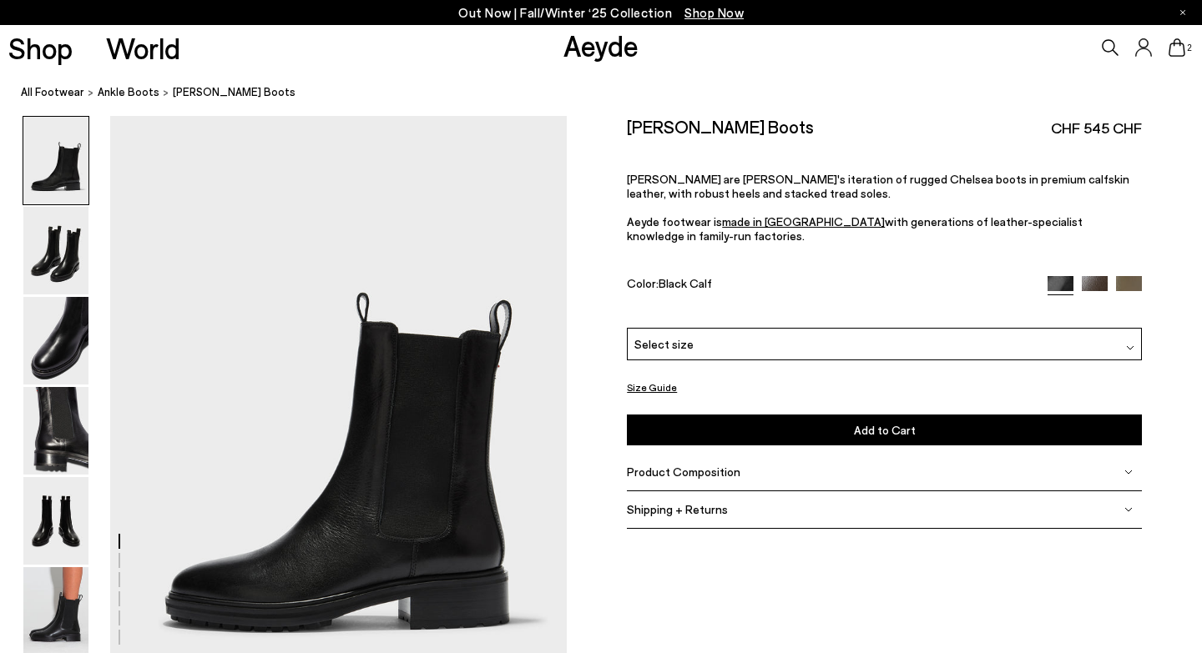
click at [707, 328] on div "Select size" at bounding box center [884, 344] width 515 height 33
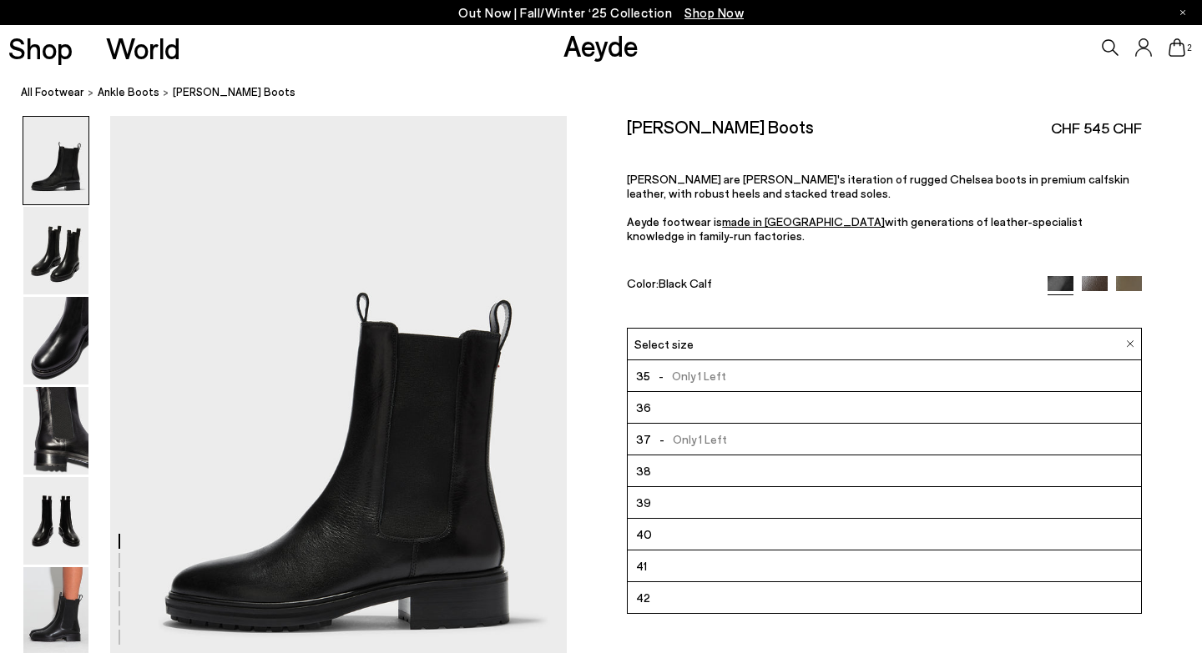
click at [667, 396] on li "36" at bounding box center [884, 408] width 513 height 32
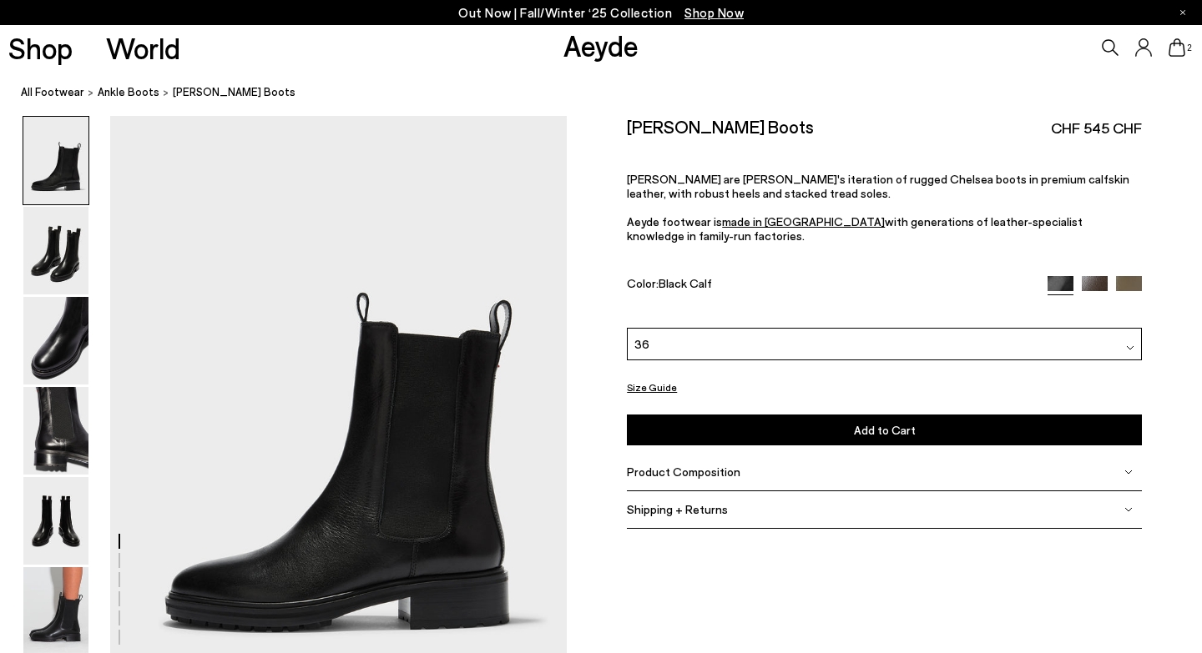
click at [753, 422] on button "Add to Cart Select a Size First" at bounding box center [884, 430] width 515 height 31
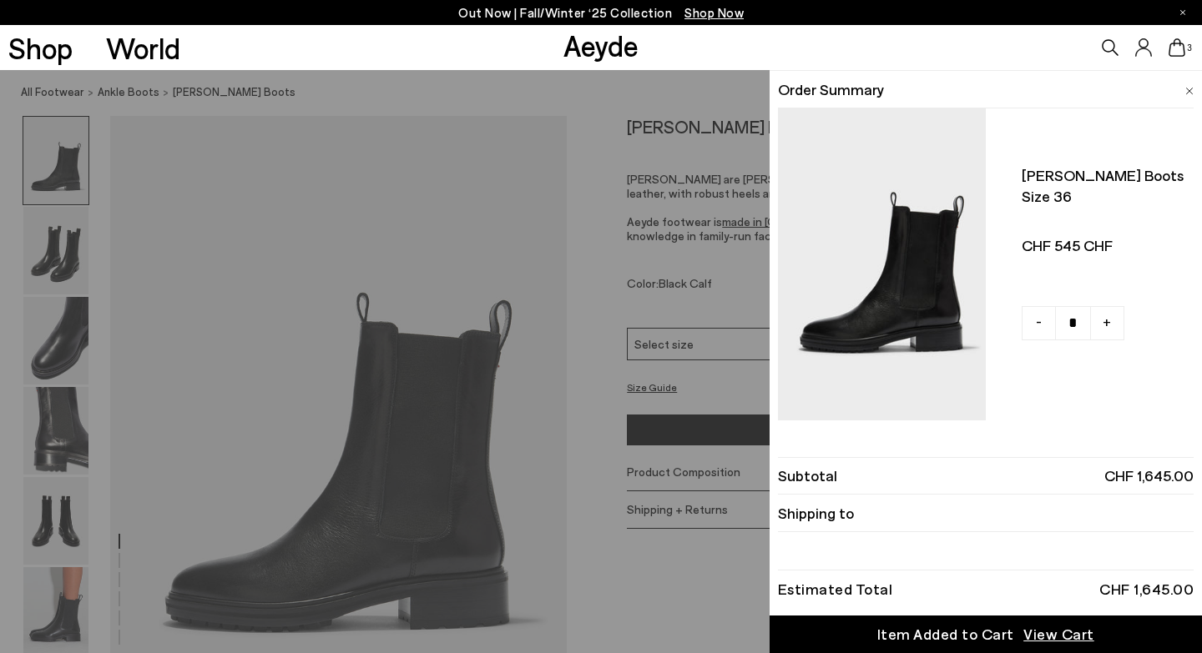
click at [1189, 93] on img at bounding box center [1189, 92] width 8 height 8
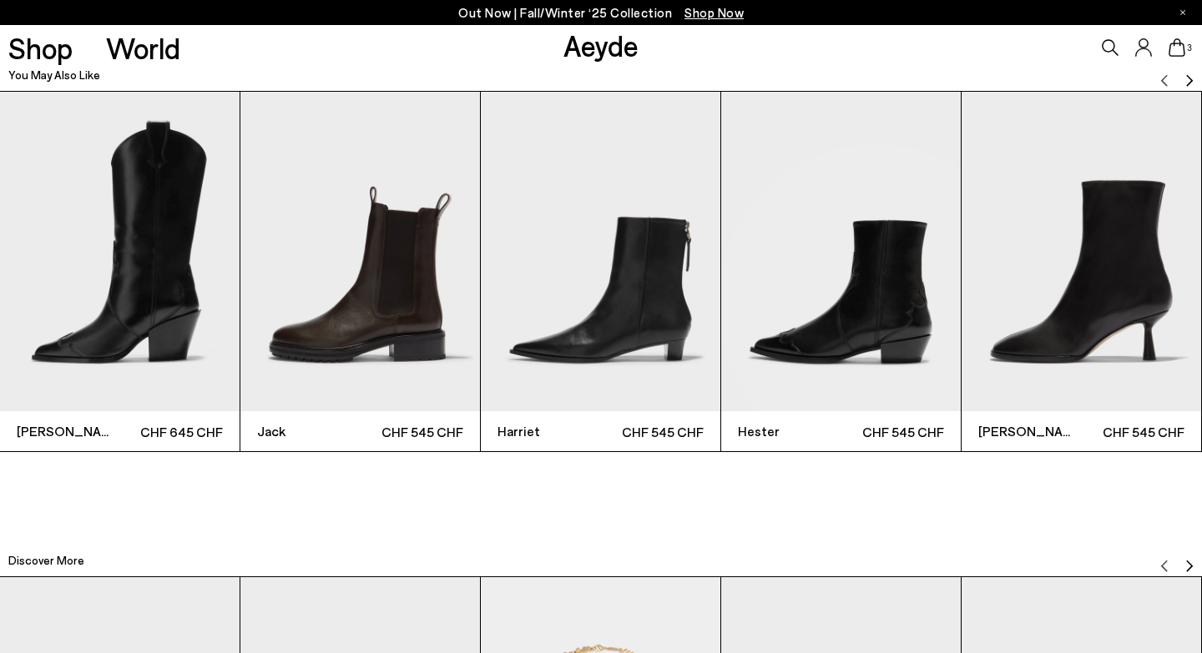
scroll to position [3775, 0]
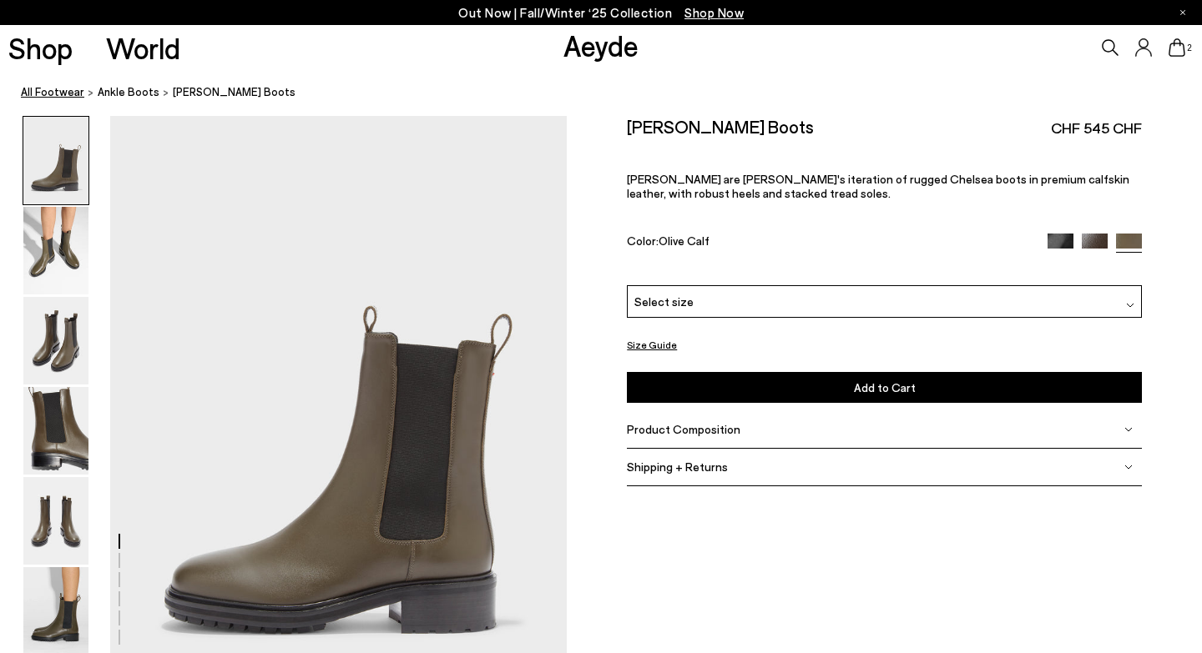
click at [64, 90] on link "All Footwear" at bounding box center [52, 92] width 63 height 18
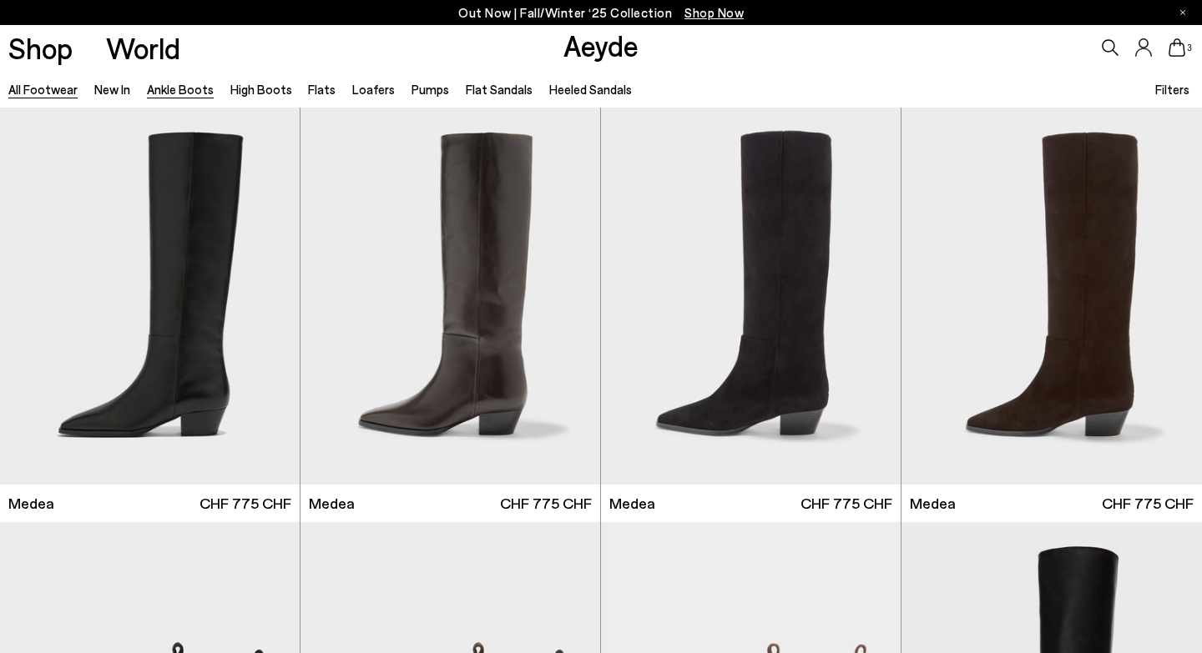
click at [181, 88] on link "Ankle Boots" at bounding box center [180, 89] width 67 height 15
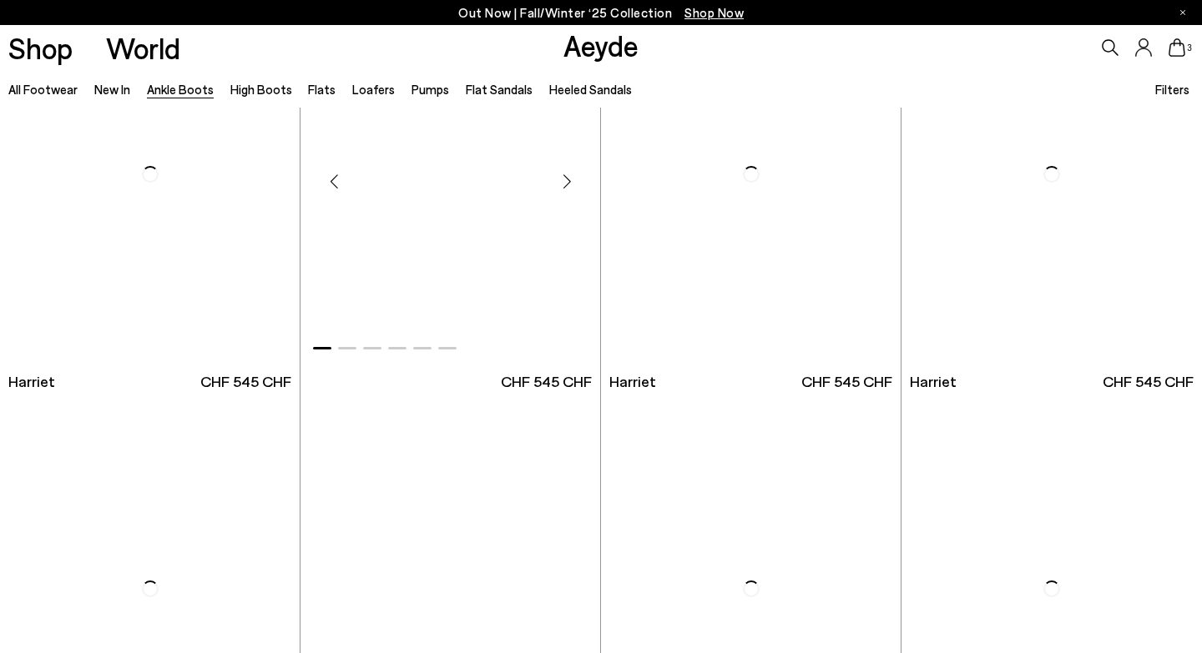
scroll to position [3001, 0]
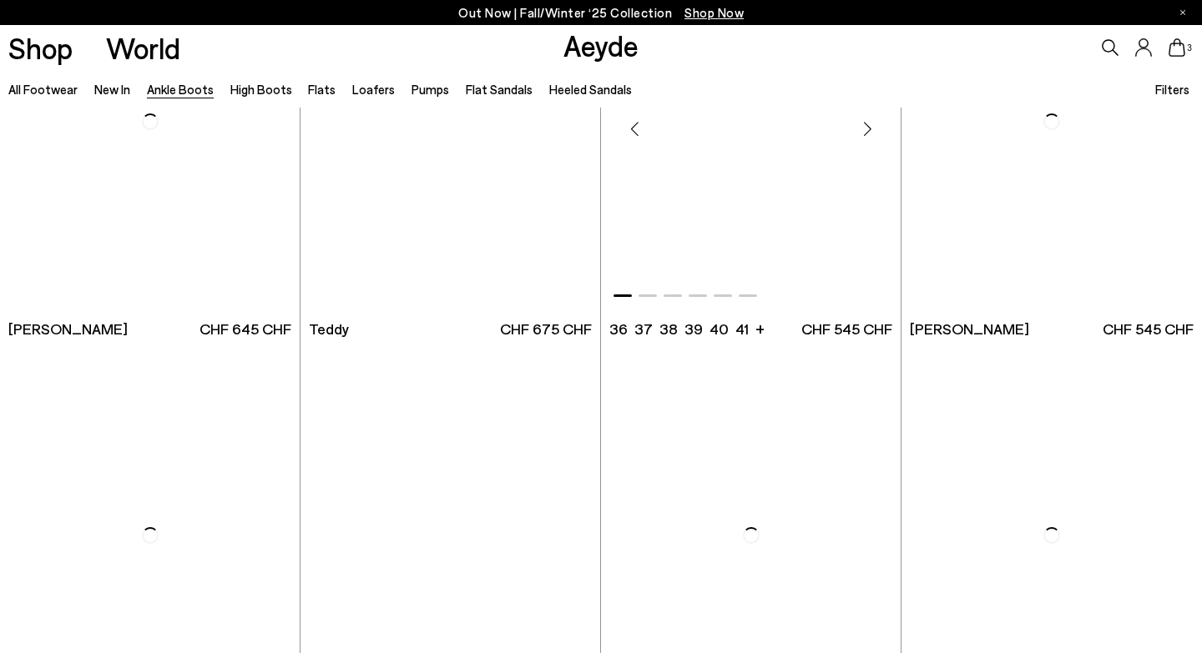
scroll to position [5610, 0]
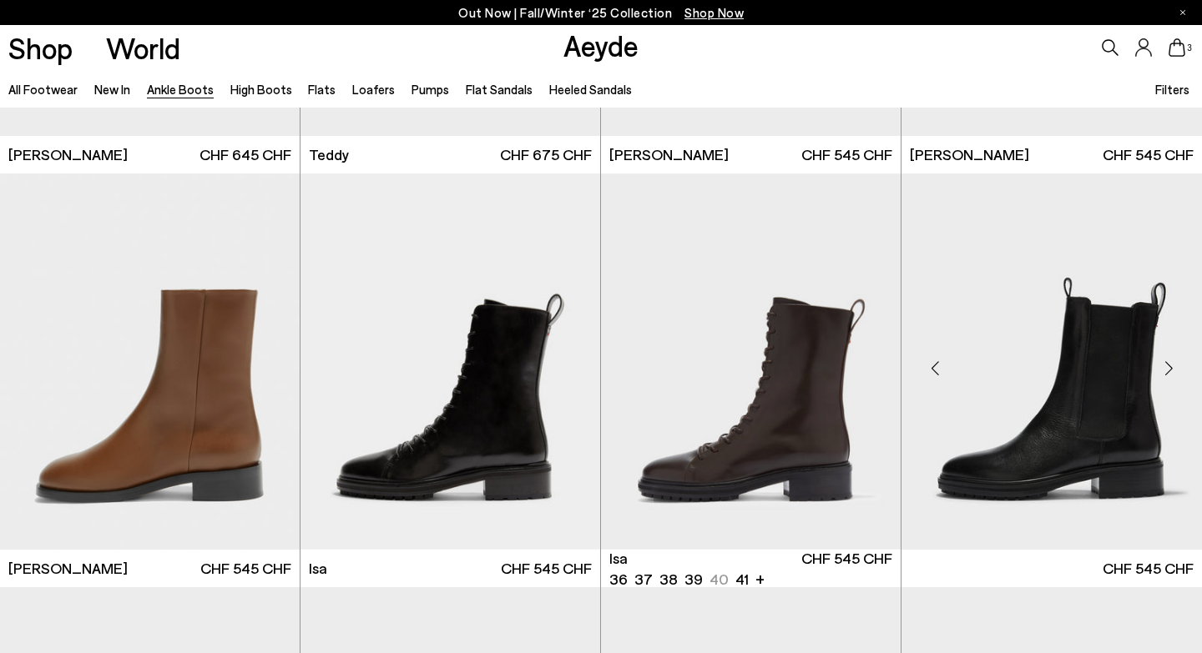
scroll to position [5731, 0]
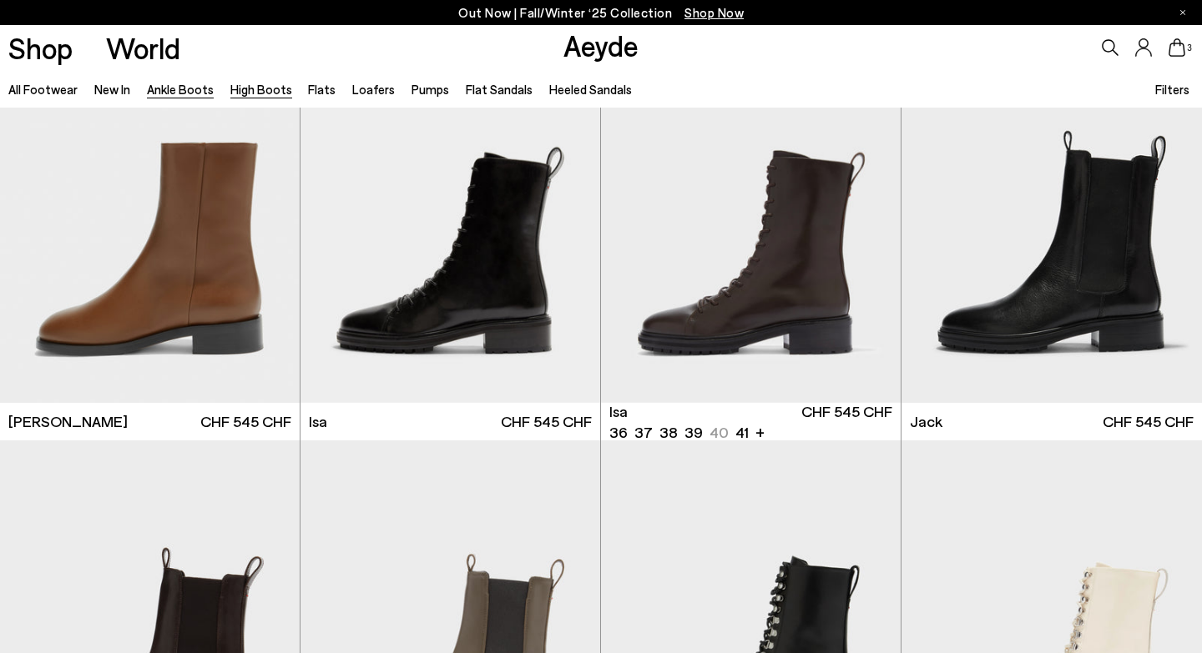
scroll to position [6091, 0]
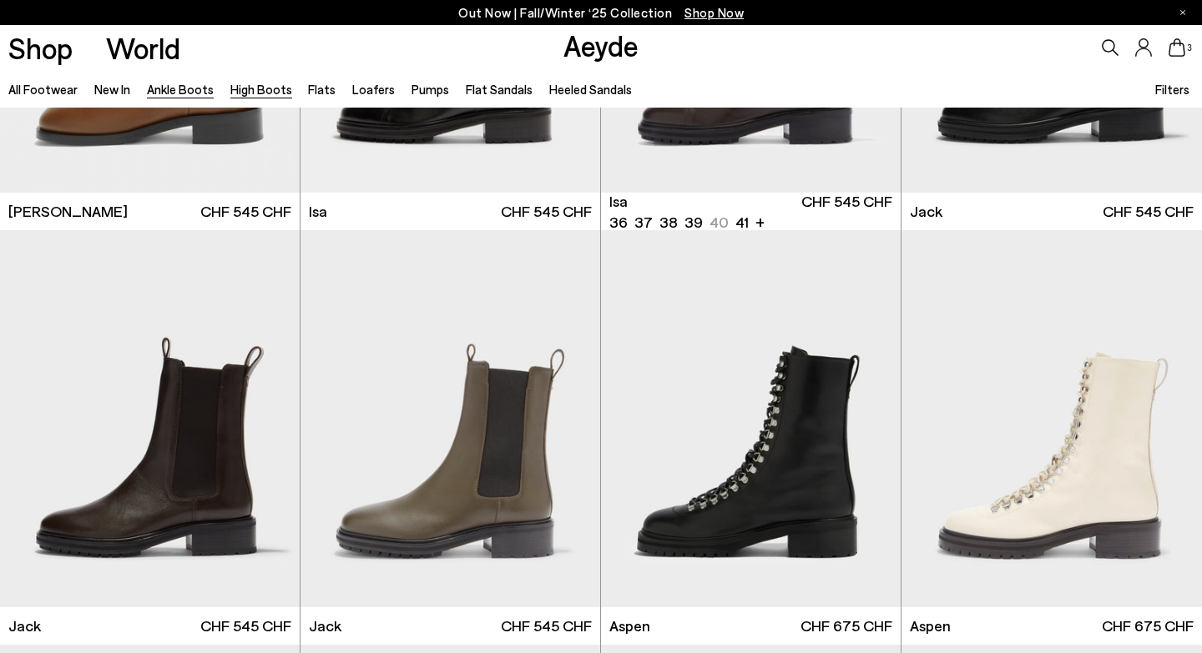
click at [256, 88] on link "High Boots" at bounding box center [261, 89] width 62 height 15
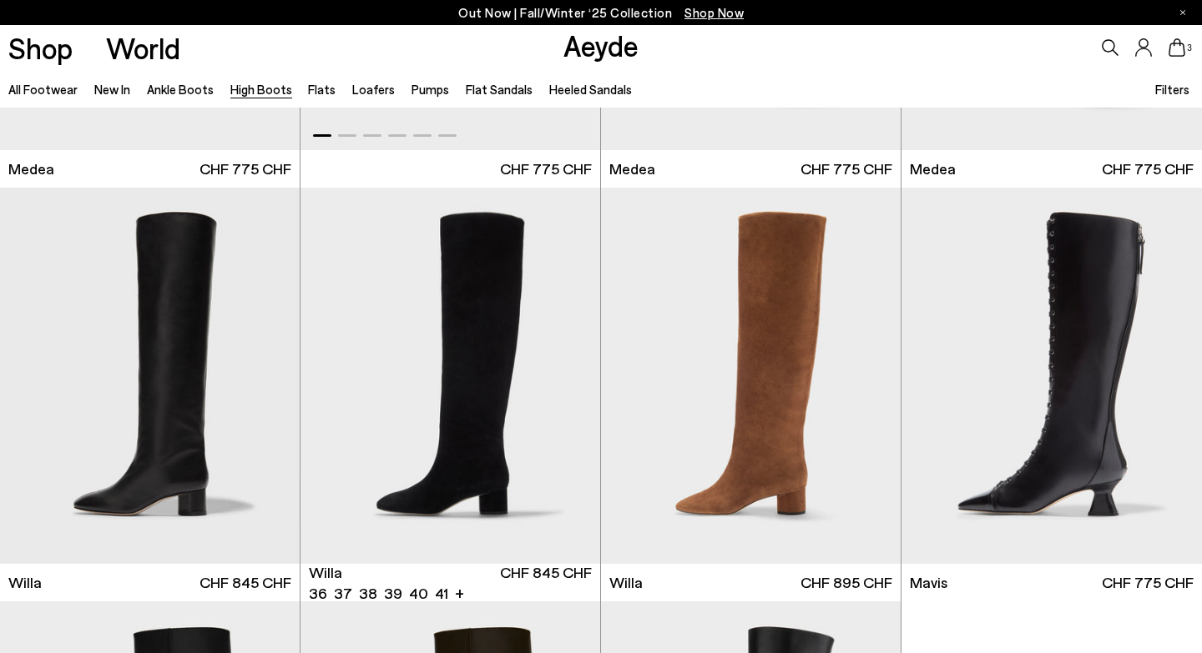
scroll to position [339, 0]
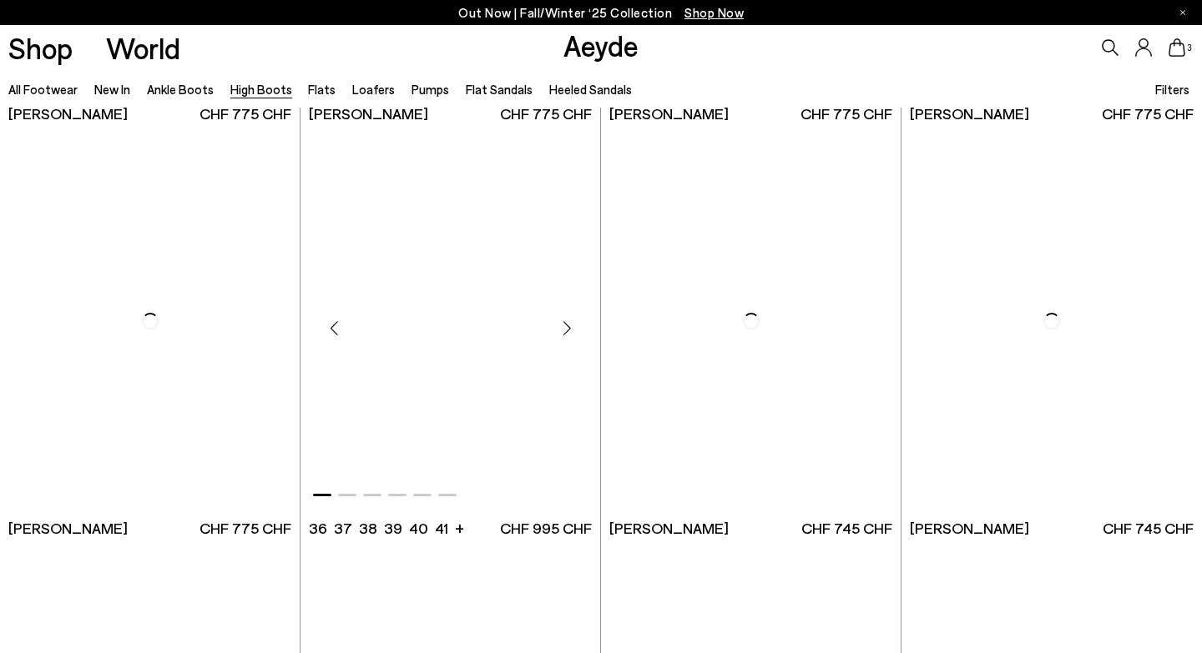
scroll to position [3290, 0]
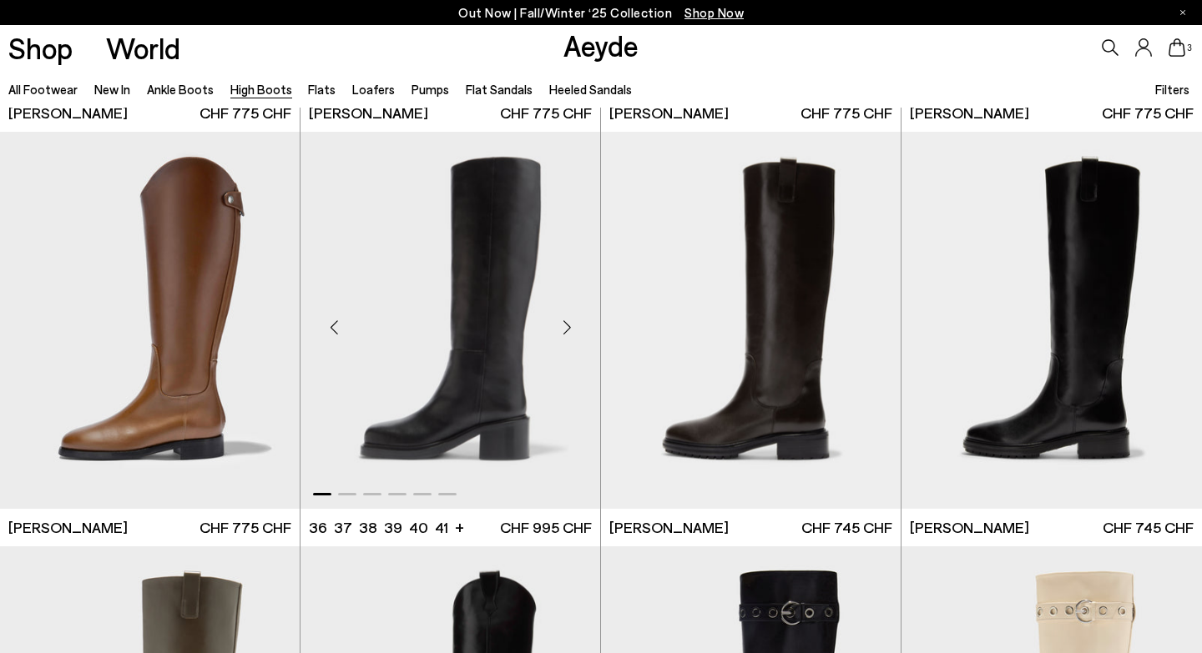
click at [552, 346] on div "Next slide" at bounding box center [567, 327] width 50 height 50
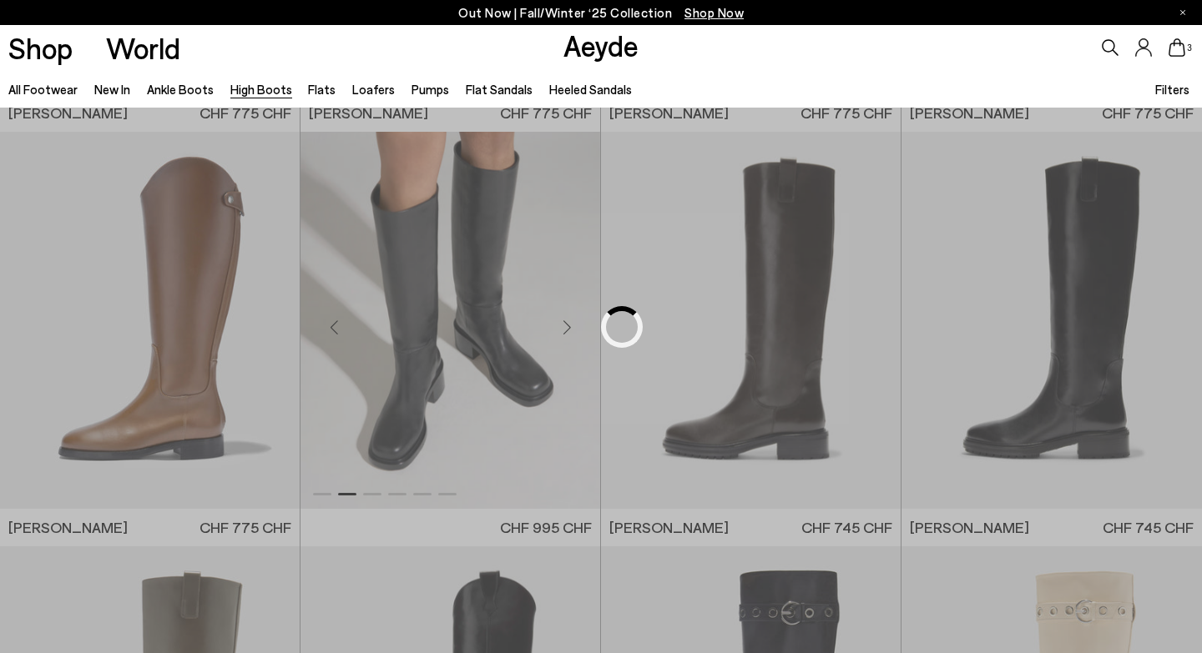
scroll to position [801, 0]
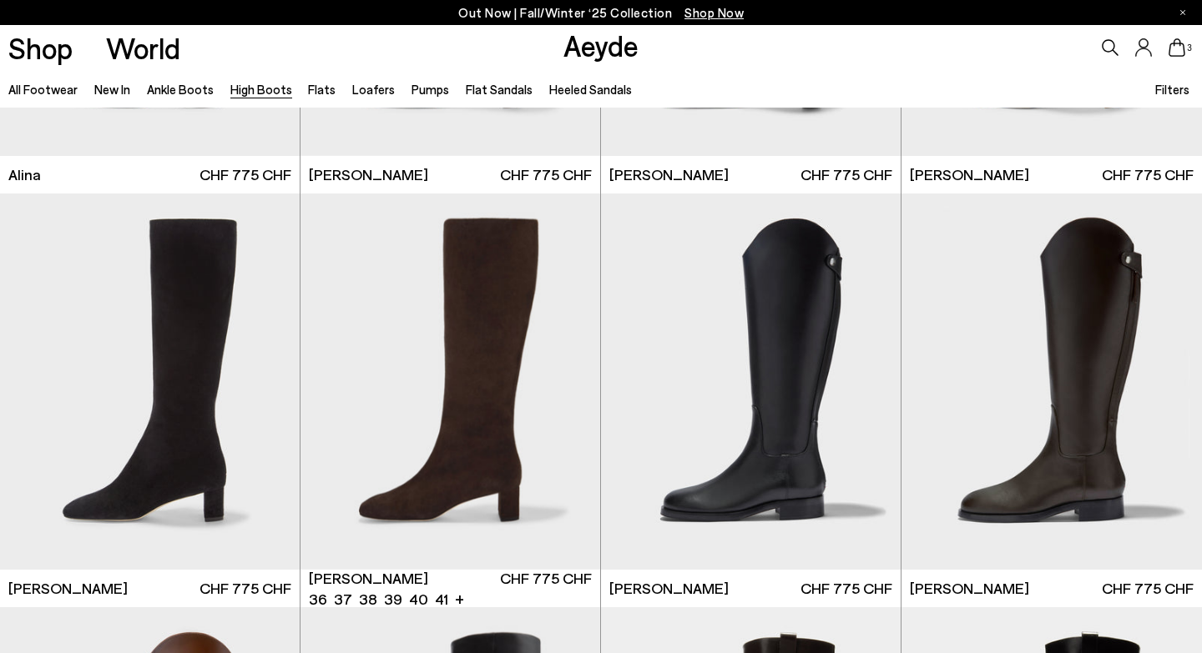
scroll to position [2815, 0]
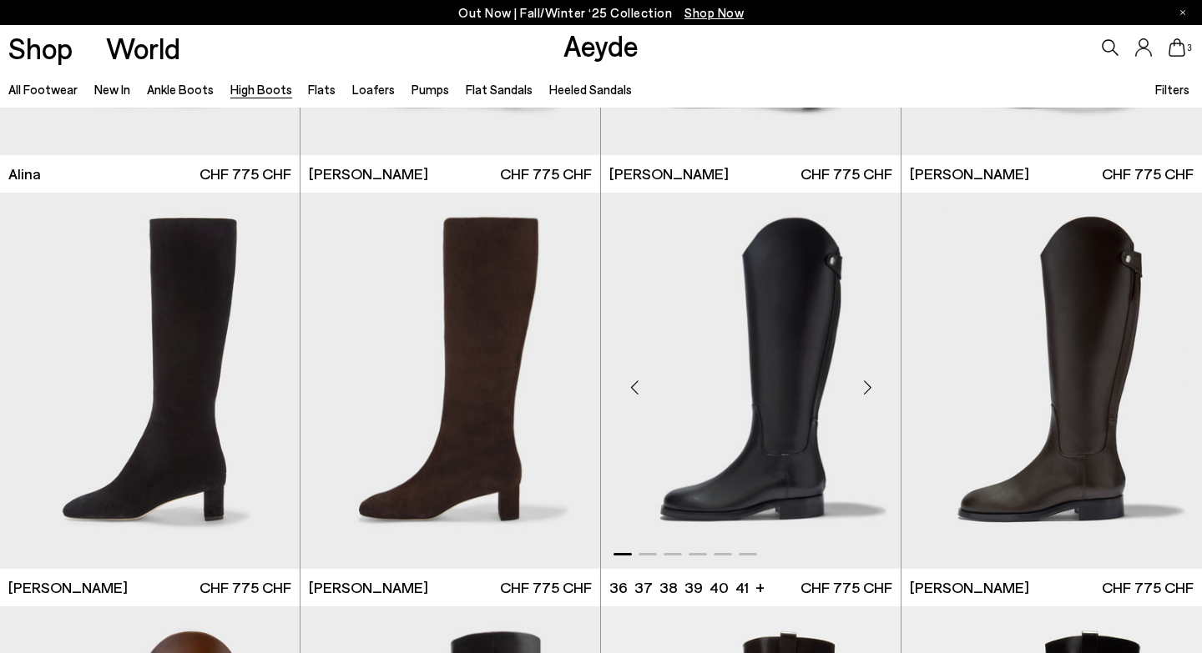
click at [763, 408] on img "1 / 6" at bounding box center [751, 381] width 300 height 376
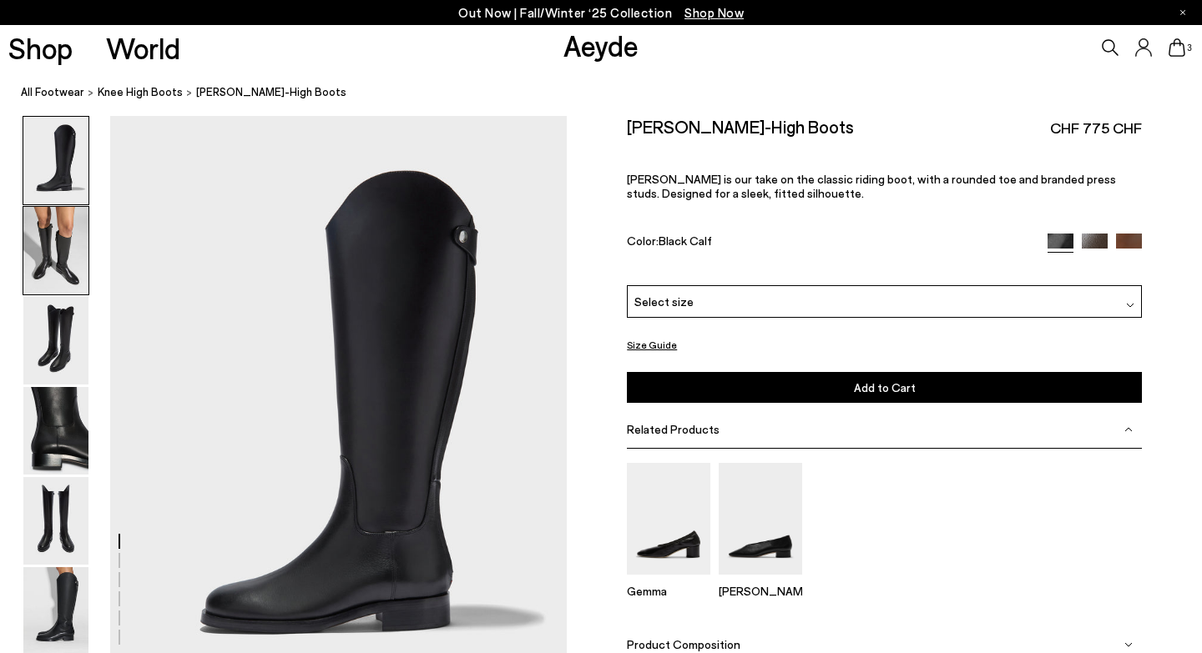
click at [60, 247] on img at bounding box center [55, 251] width 65 height 88
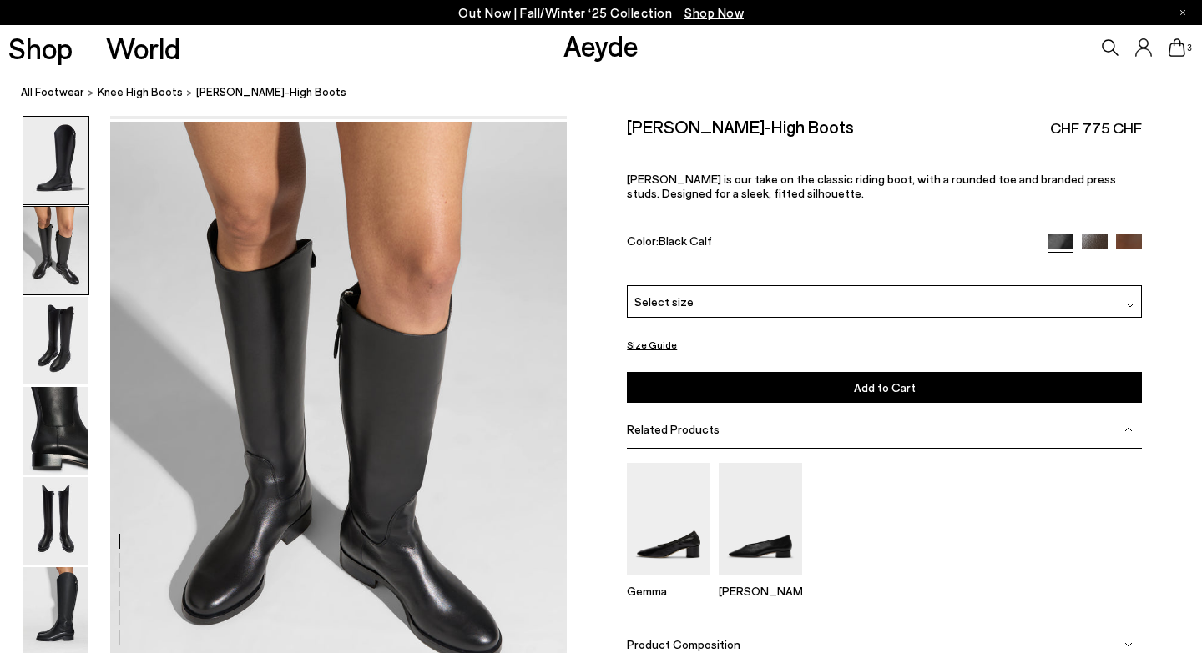
scroll to position [613, 0]
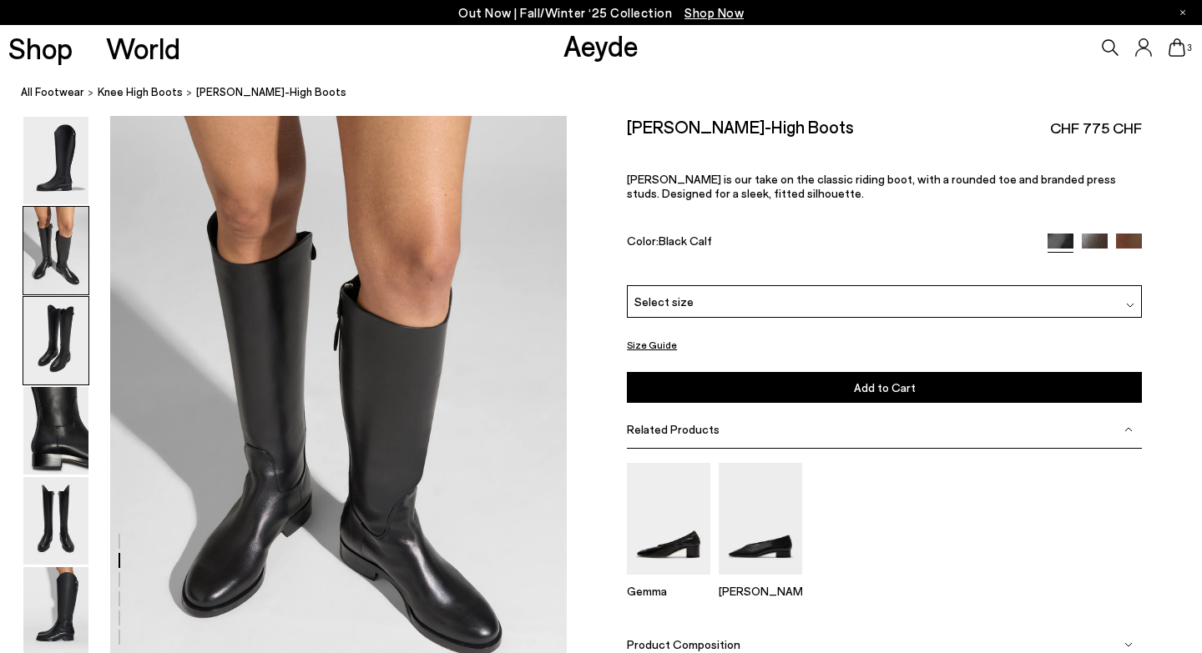
click at [38, 338] on img at bounding box center [55, 341] width 65 height 88
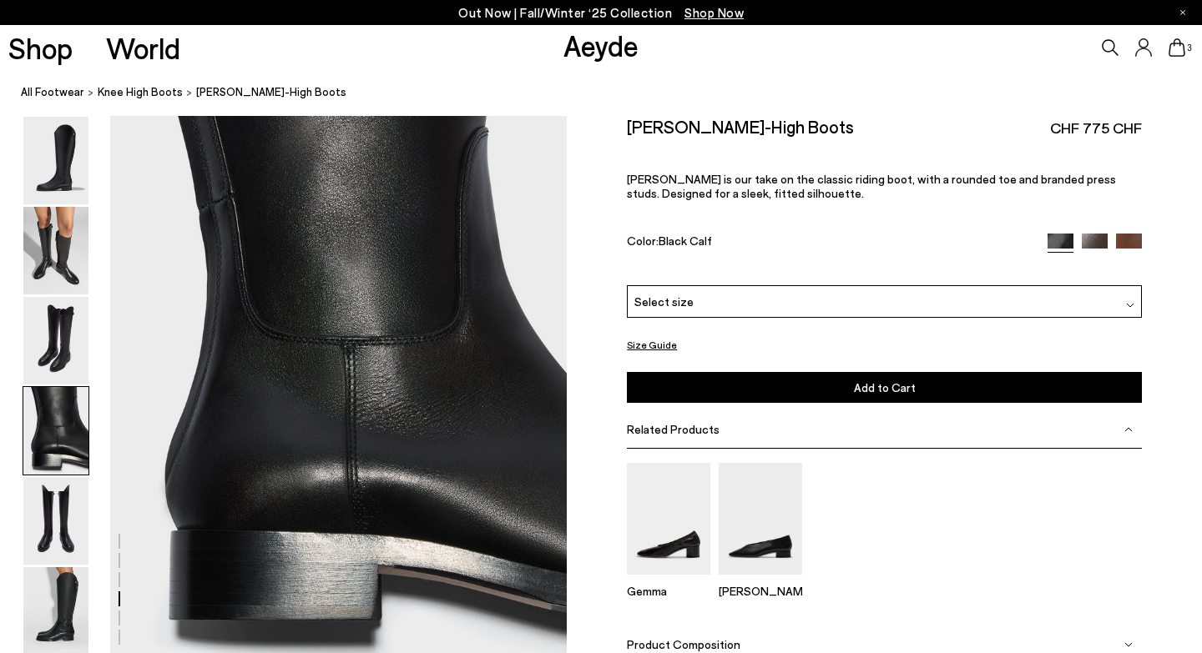
scroll to position [1923, 0]
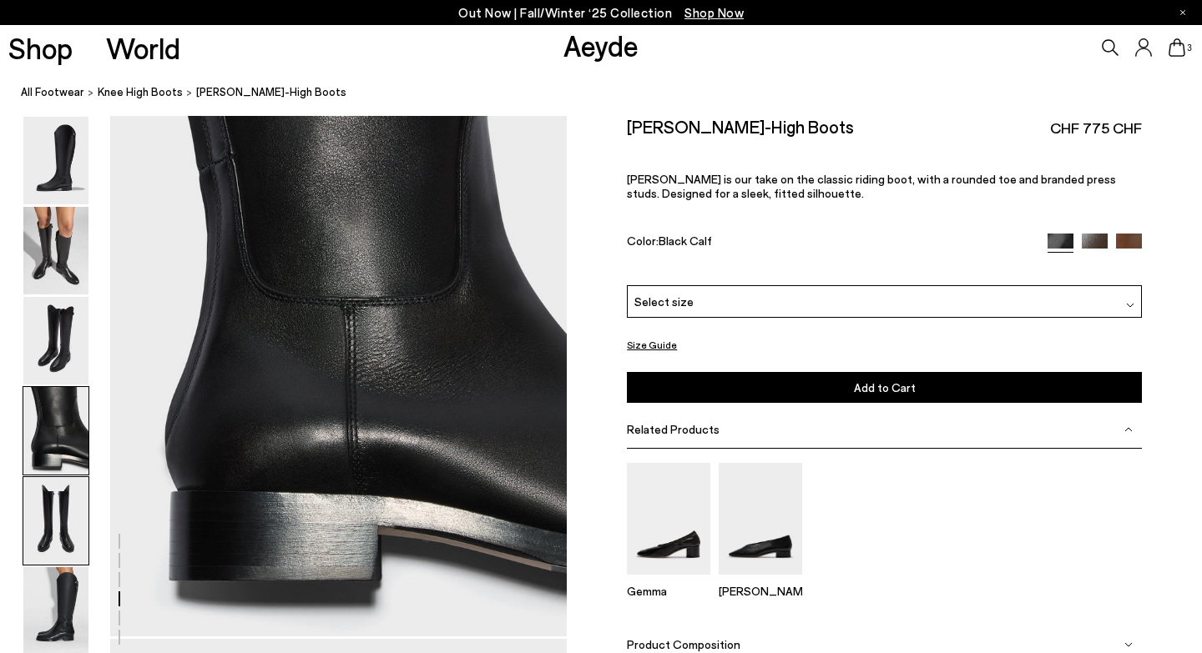
click at [41, 516] on img at bounding box center [55, 521] width 65 height 88
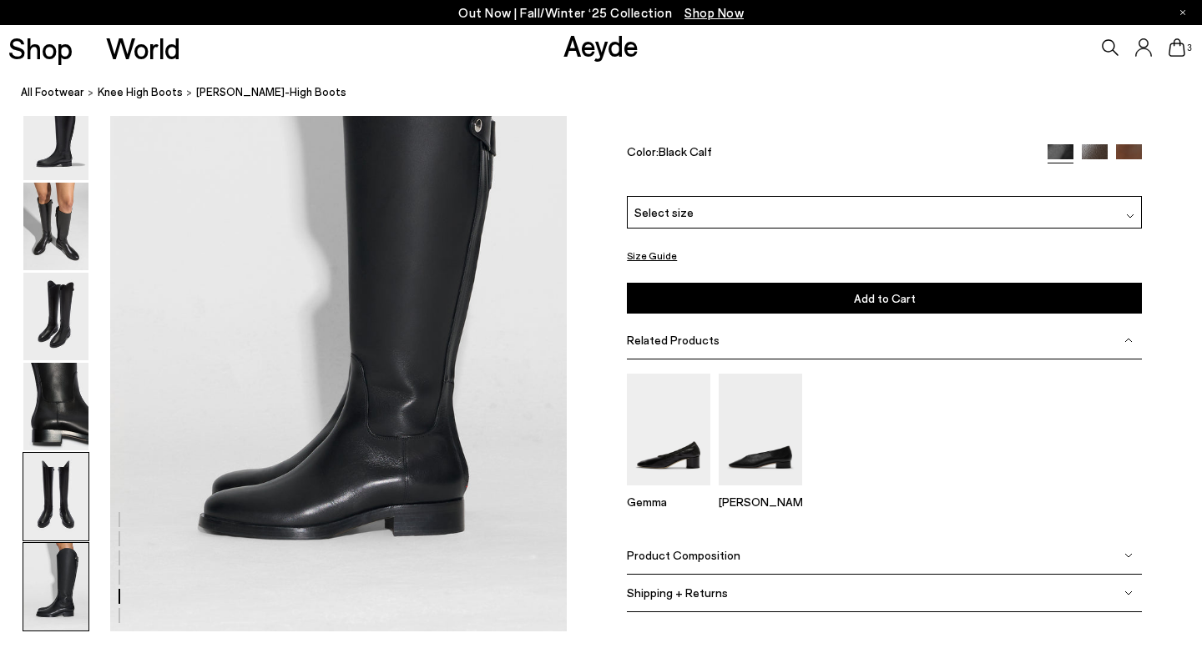
scroll to position [1642, 0]
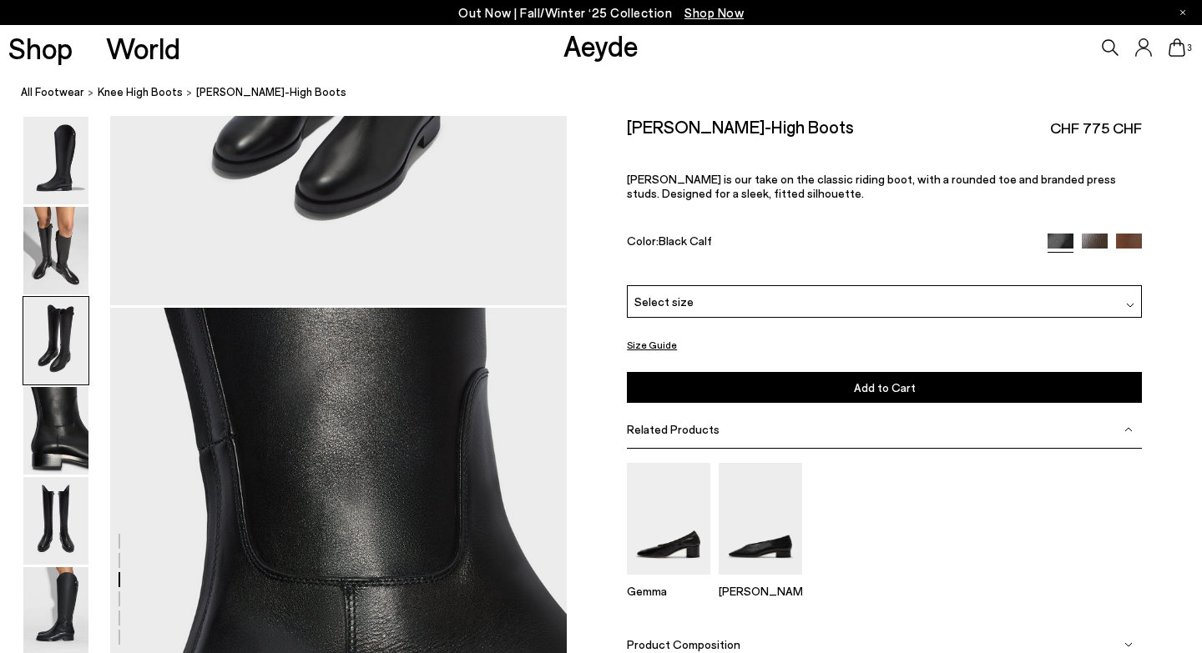
click at [1175, 50] on icon at bounding box center [1176, 47] width 17 height 18
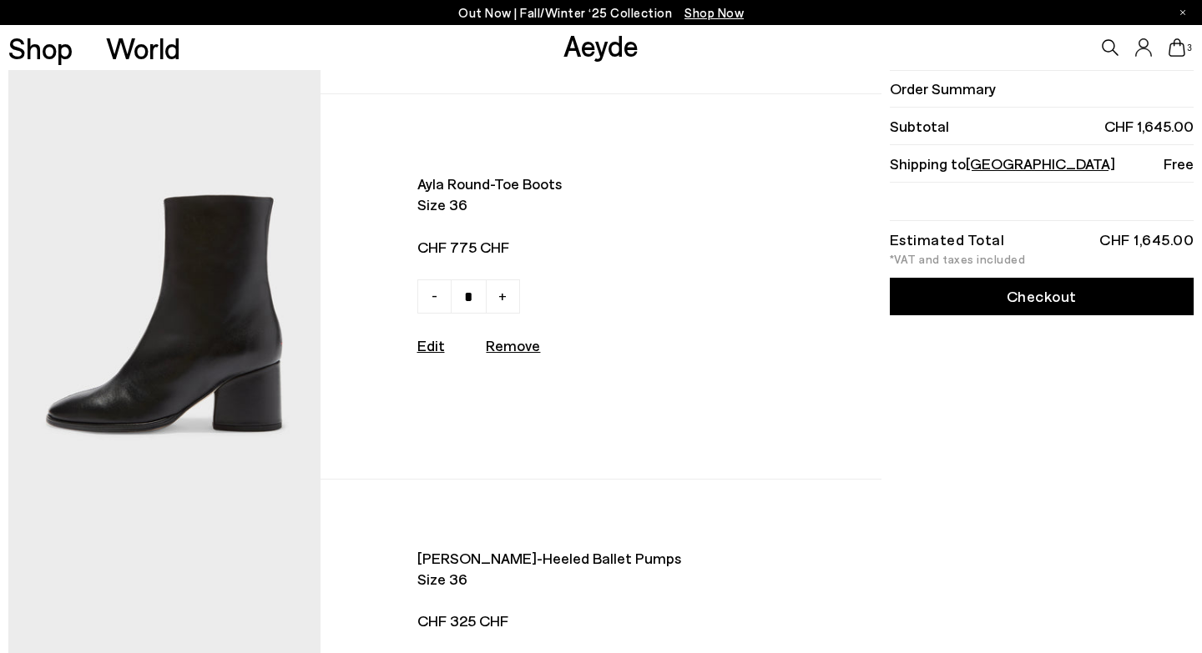
scroll to position [363, 0]
click at [509, 346] on u "Remove" at bounding box center [513, 344] width 54 height 18
type input "*"
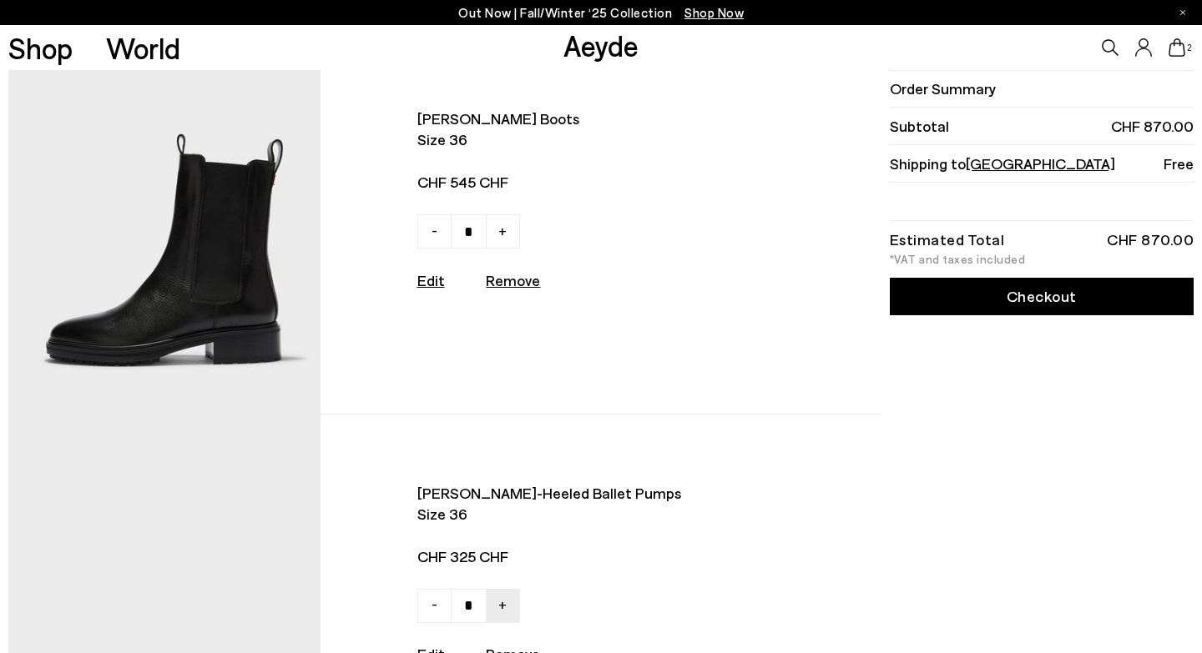
scroll to position [8, 0]
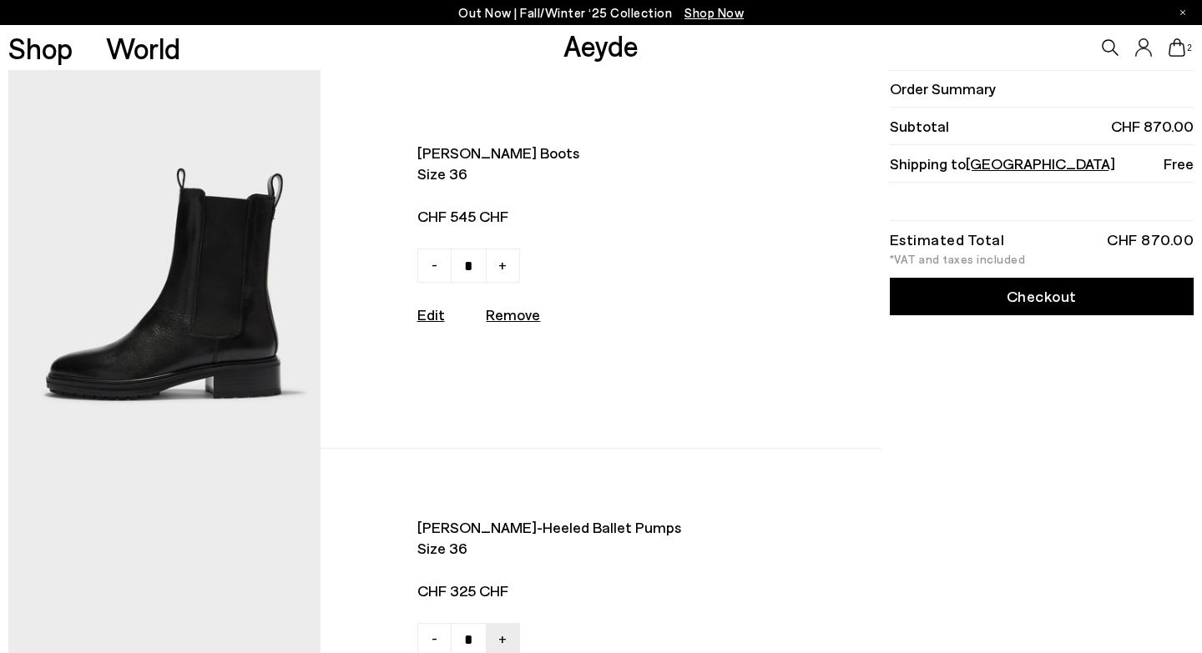
click at [1015, 163] on span "Switzerland" at bounding box center [1040, 163] width 149 height 18
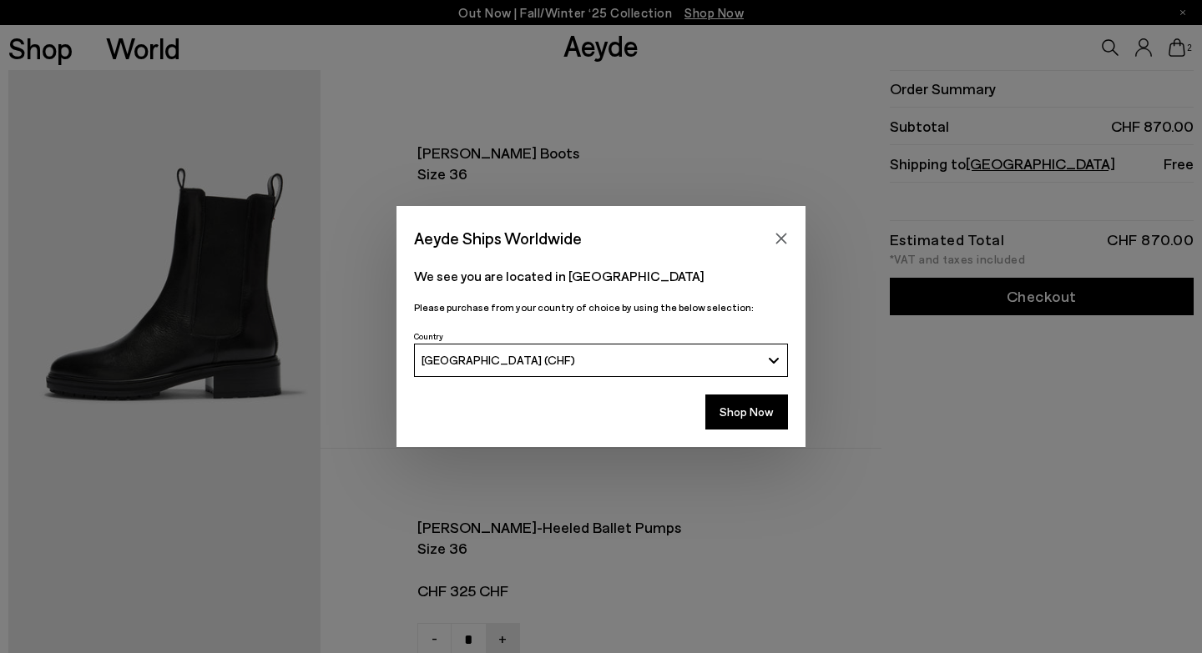
click at [764, 360] on button "[GEOGRAPHIC_DATA] (CHF)" at bounding box center [601, 360] width 374 height 33
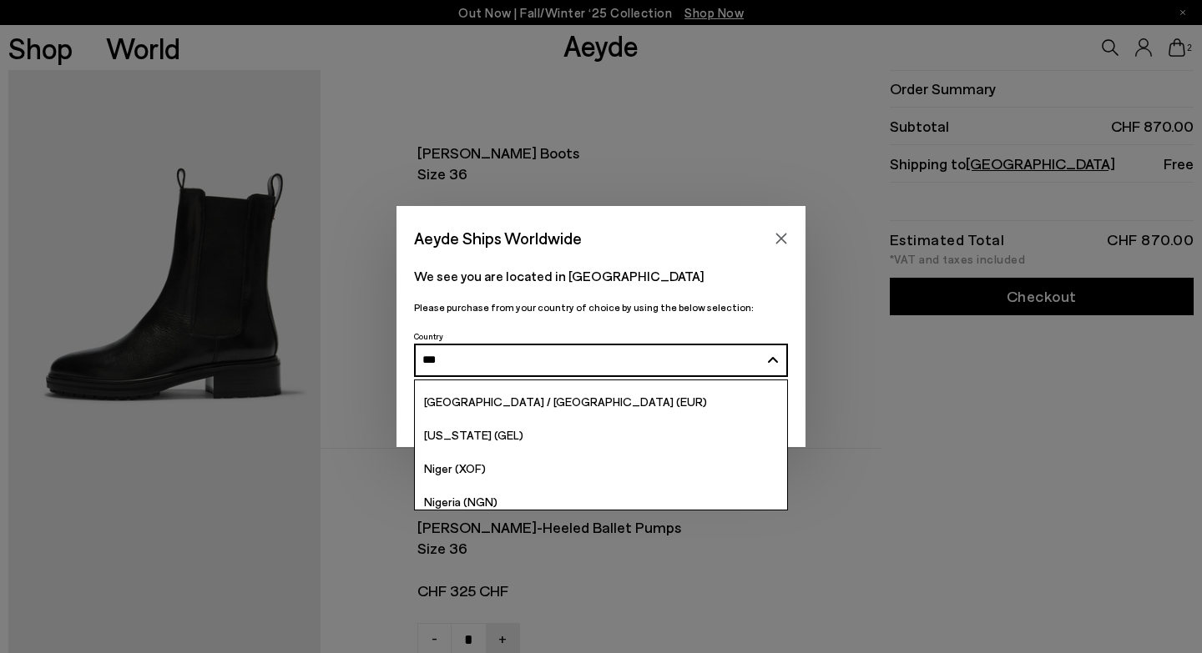
scroll to position [4, 0]
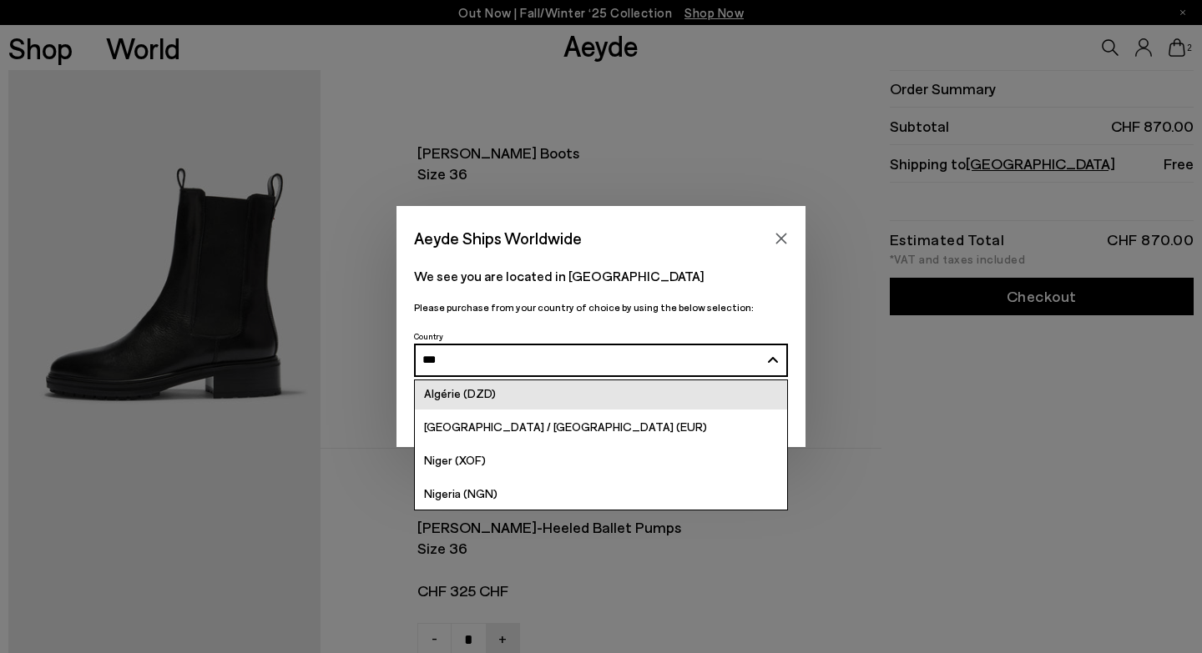
type input "****"
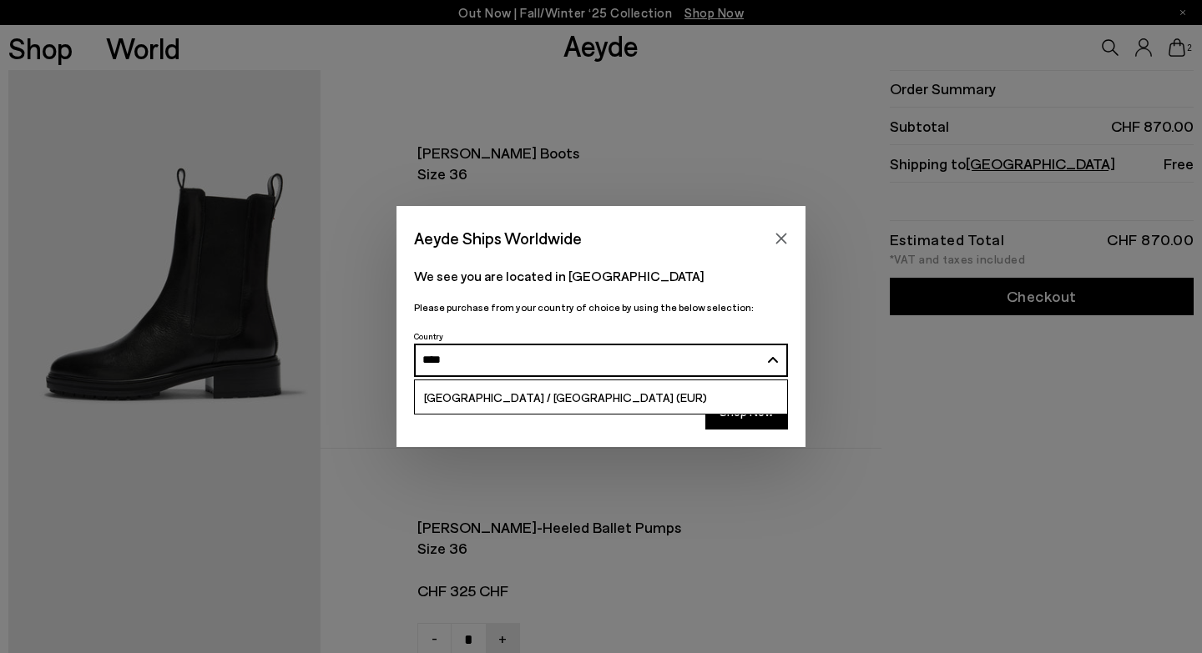
scroll to position [0, 0]
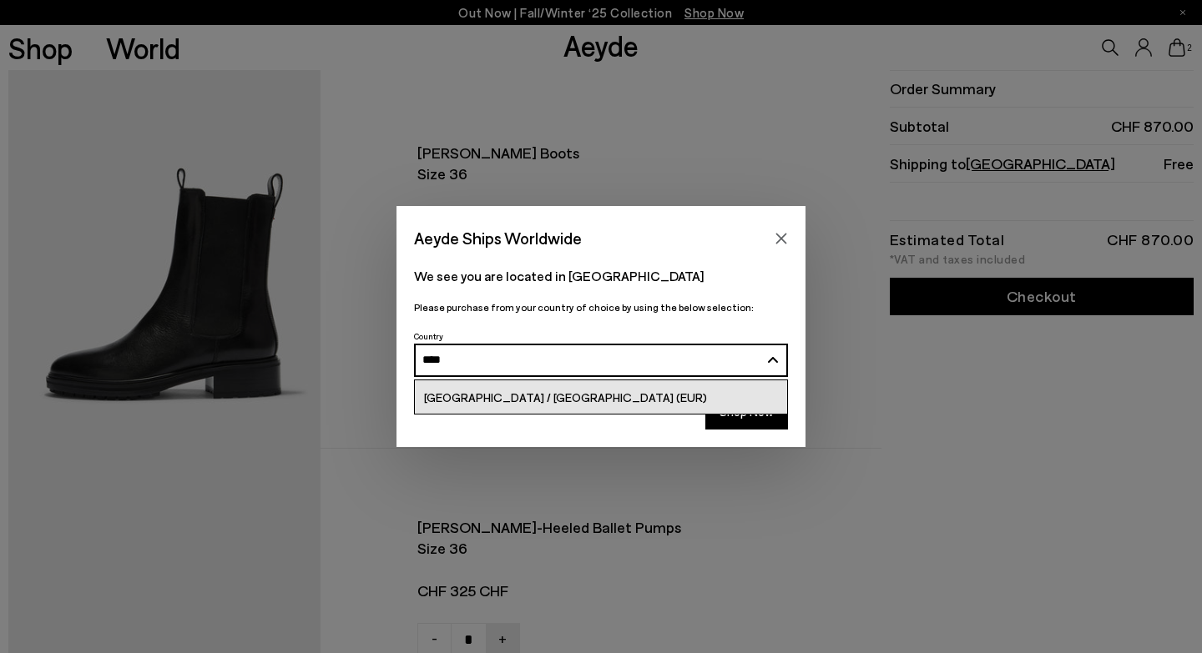
click at [554, 404] on span "[GEOGRAPHIC_DATA] / [GEOGRAPHIC_DATA] (EUR)" at bounding box center [565, 398] width 283 height 14
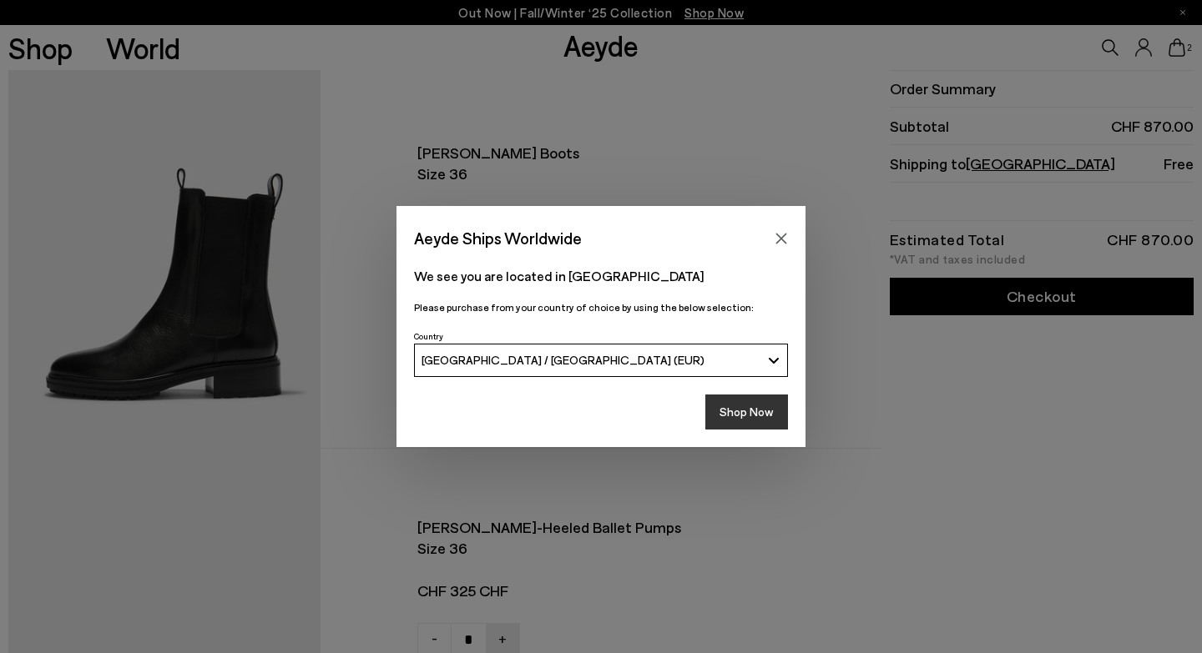
click at [746, 415] on button "Shop Now" at bounding box center [746, 412] width 83 height 35
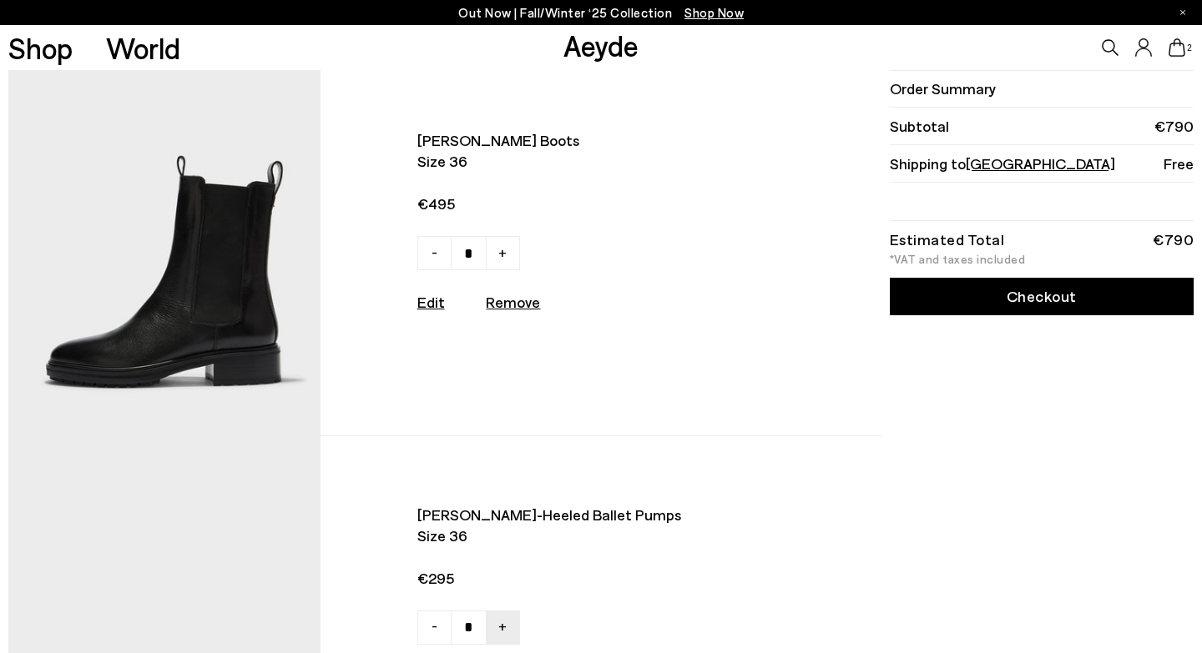
scroll to position [17, 0]
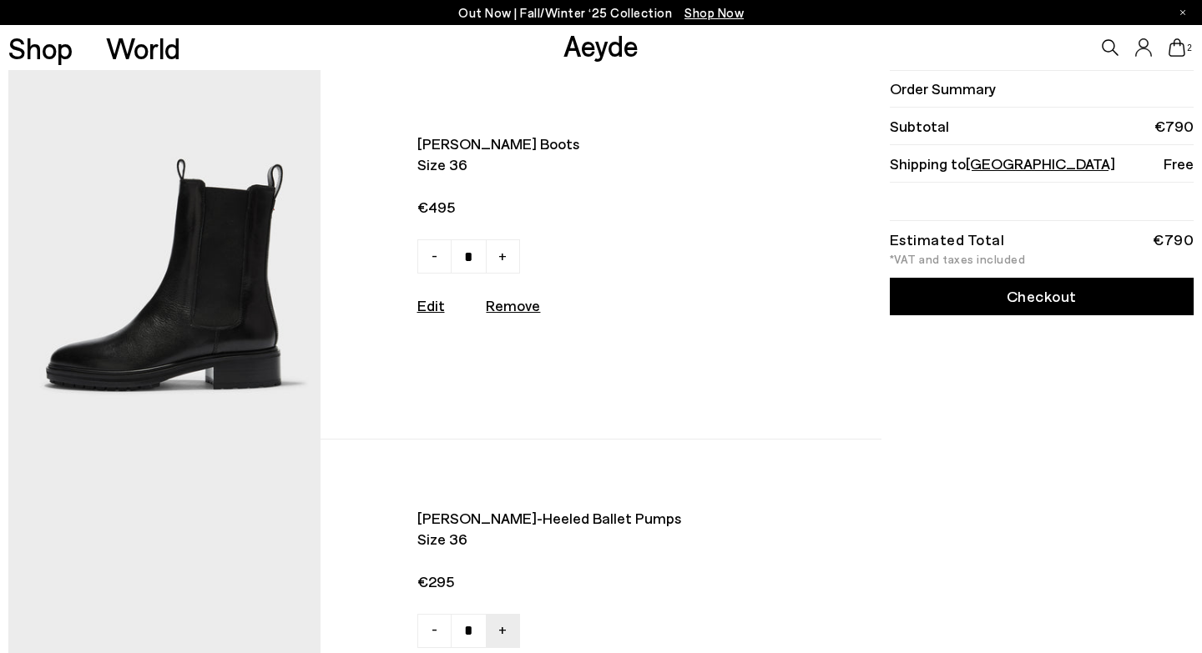
click at [505, 304] on u "Remove" at bounding box center [513, 305] width 54 height 18
type input "*"
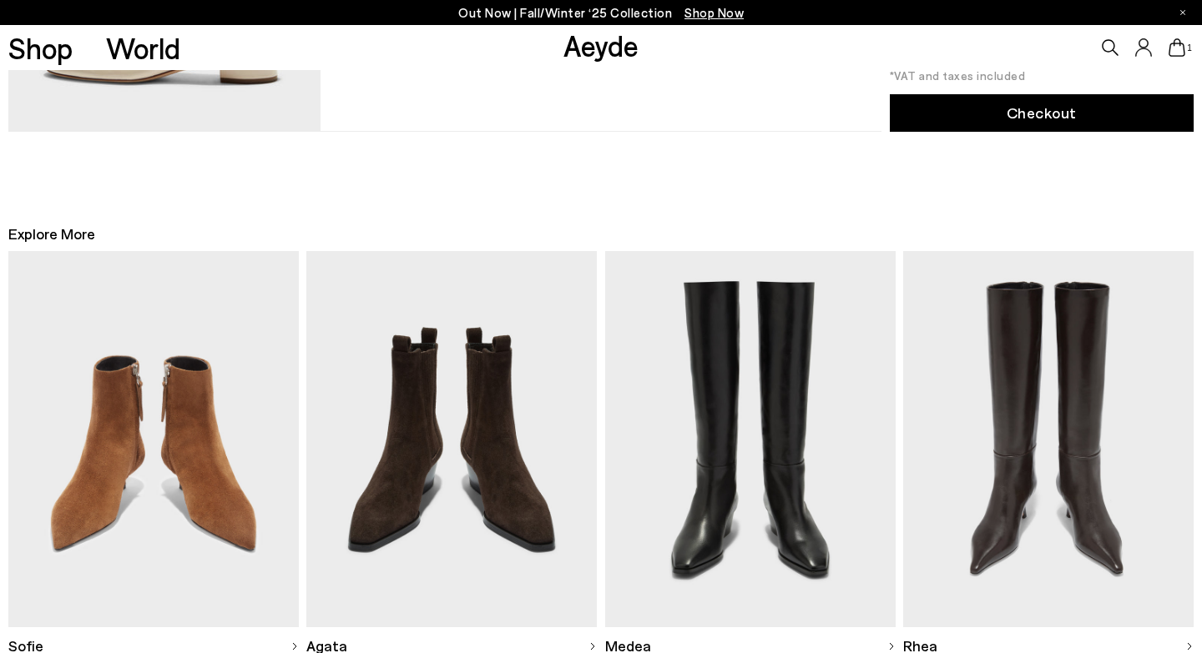
scroll to position [0, 0]
